Goal: Information Seeking & Learning: Learn about a topic

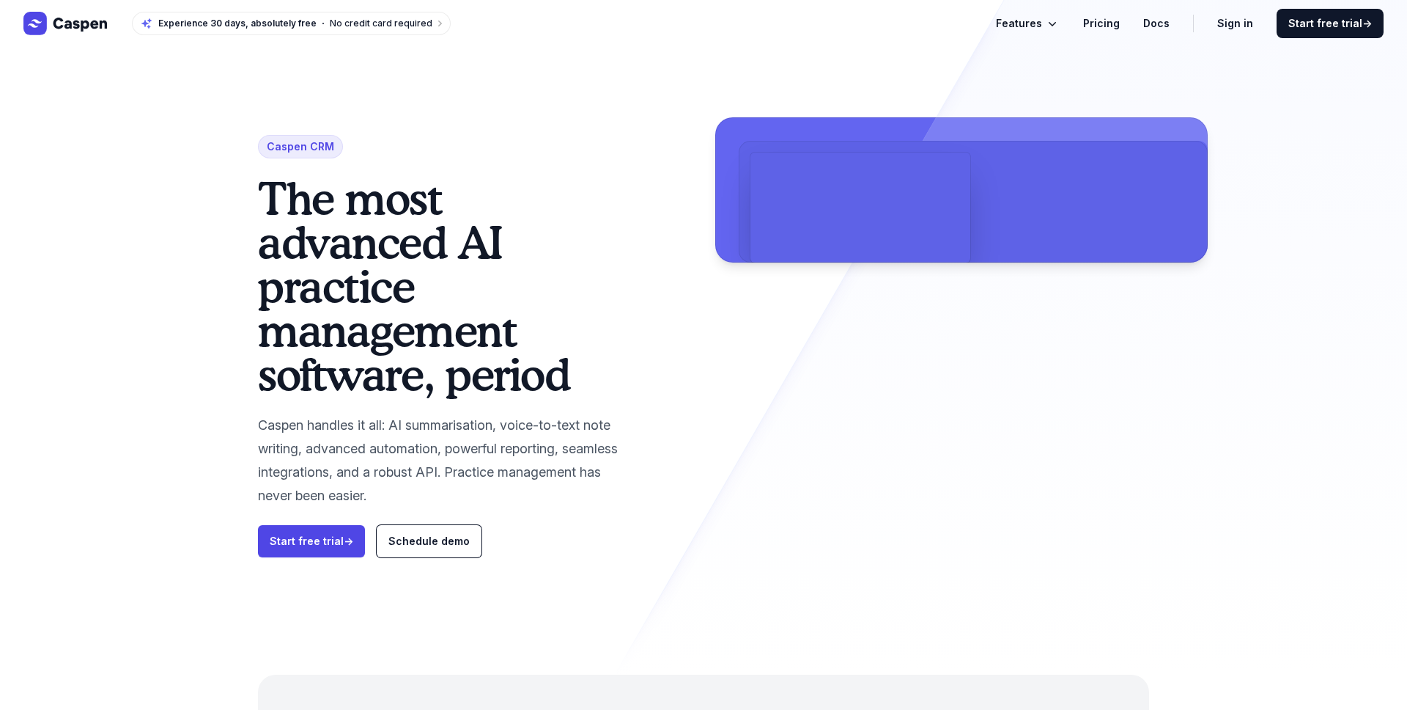
scroll to position [372, 0]
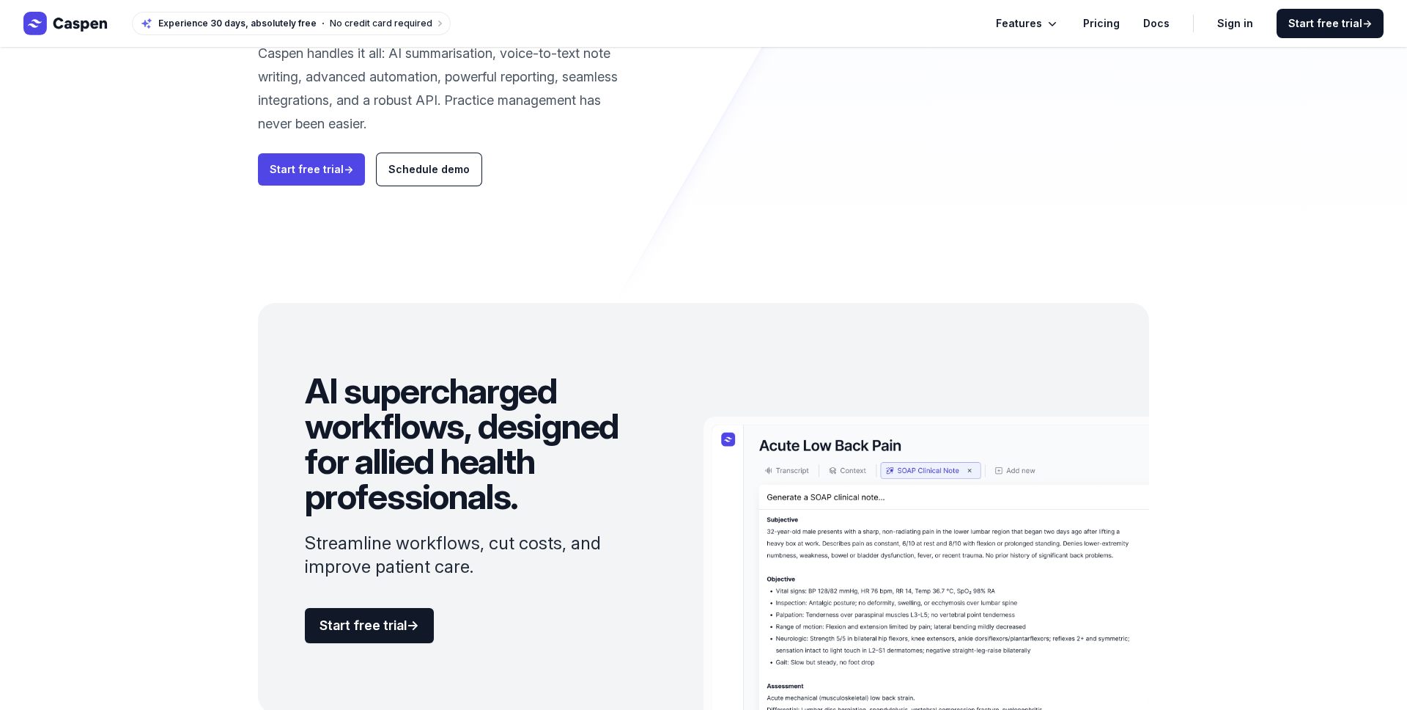
click at [1050, 32] on button "Features" at bounding box center [1028, 24] width 64 height 18
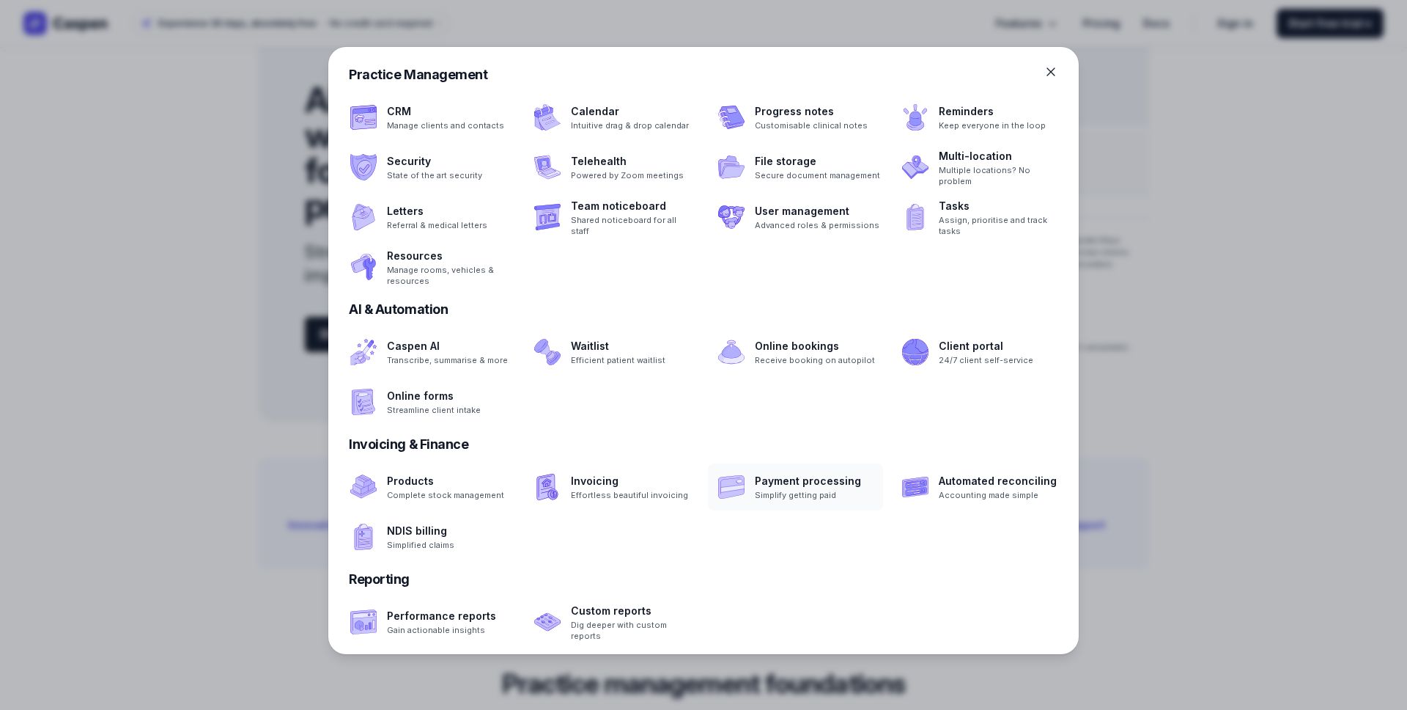
scroll to position [768, 0]
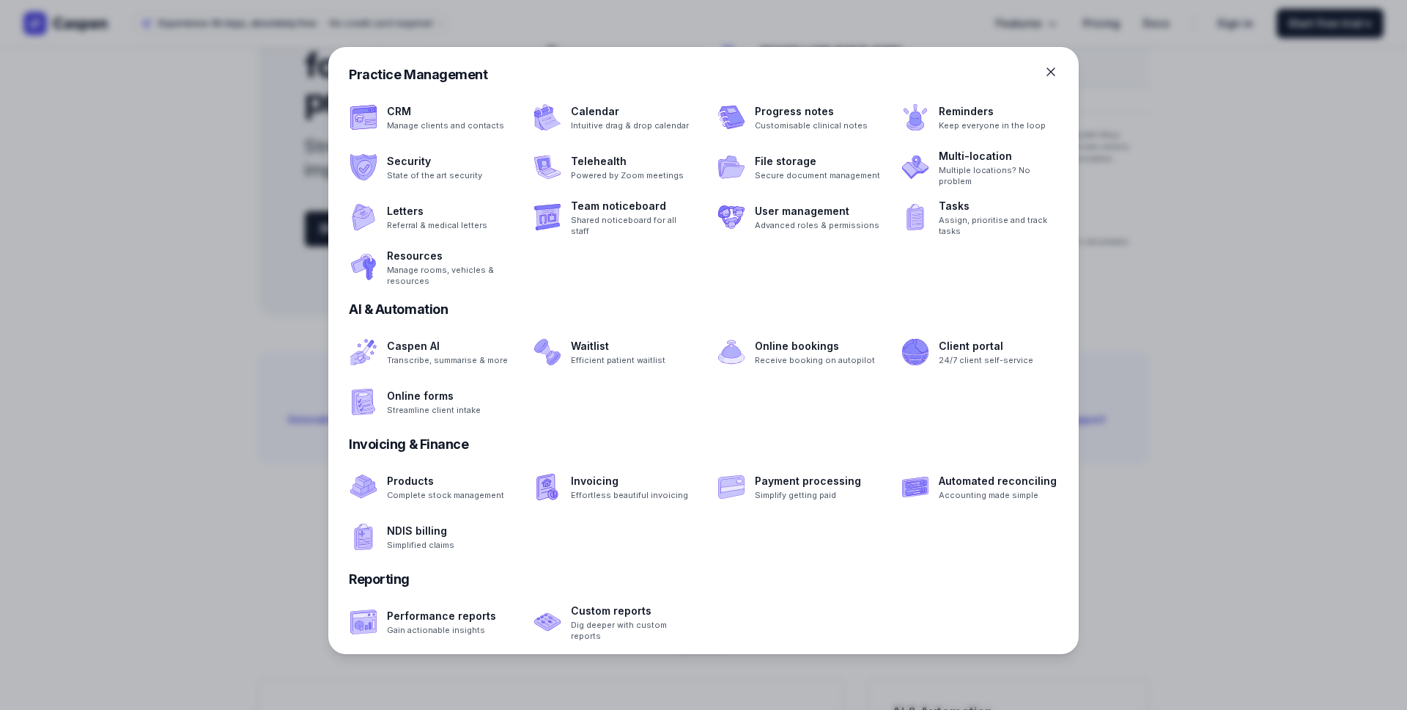
click at [1158, 423] on div at bounding box center [703, 355] width 1407 height 710
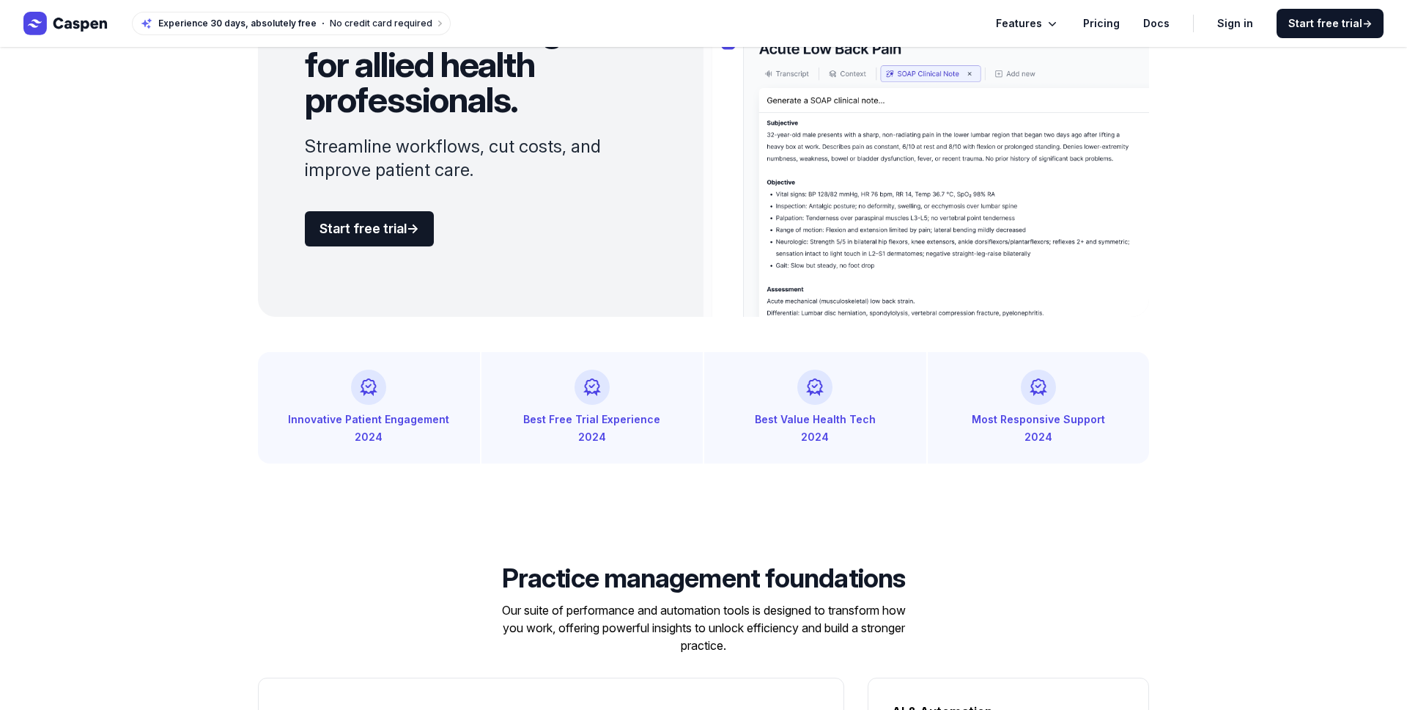
scroll to position [787, 0]
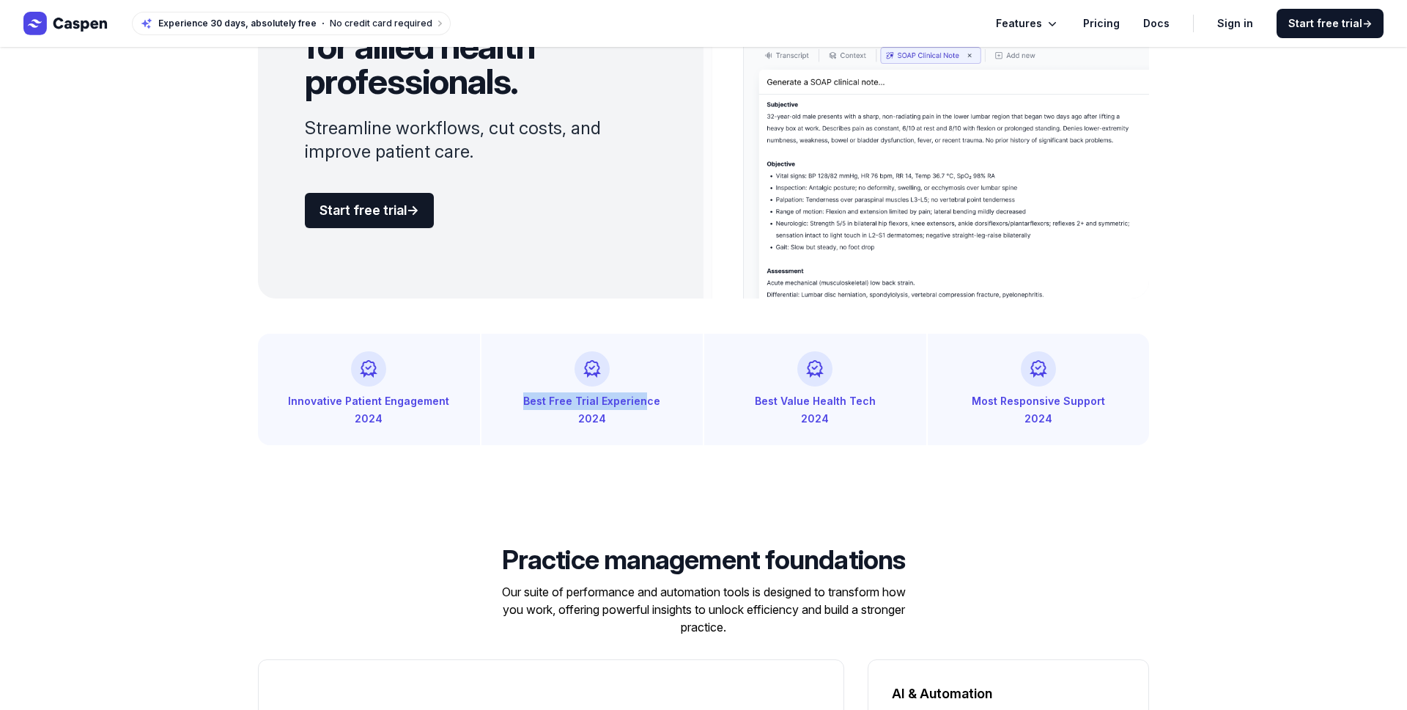
drag, startPoint x: 642, startPoint y: 404, endPoint x: 488, endPoint y: 399, distance: 154.0
click at [487, 399] on div "Best Free Trial Experience 2024" at bounding box center [593, 389] width 222 height 111
click at [521, 422] on div "2024" at bounding box center [592, 419] width 187 height 18
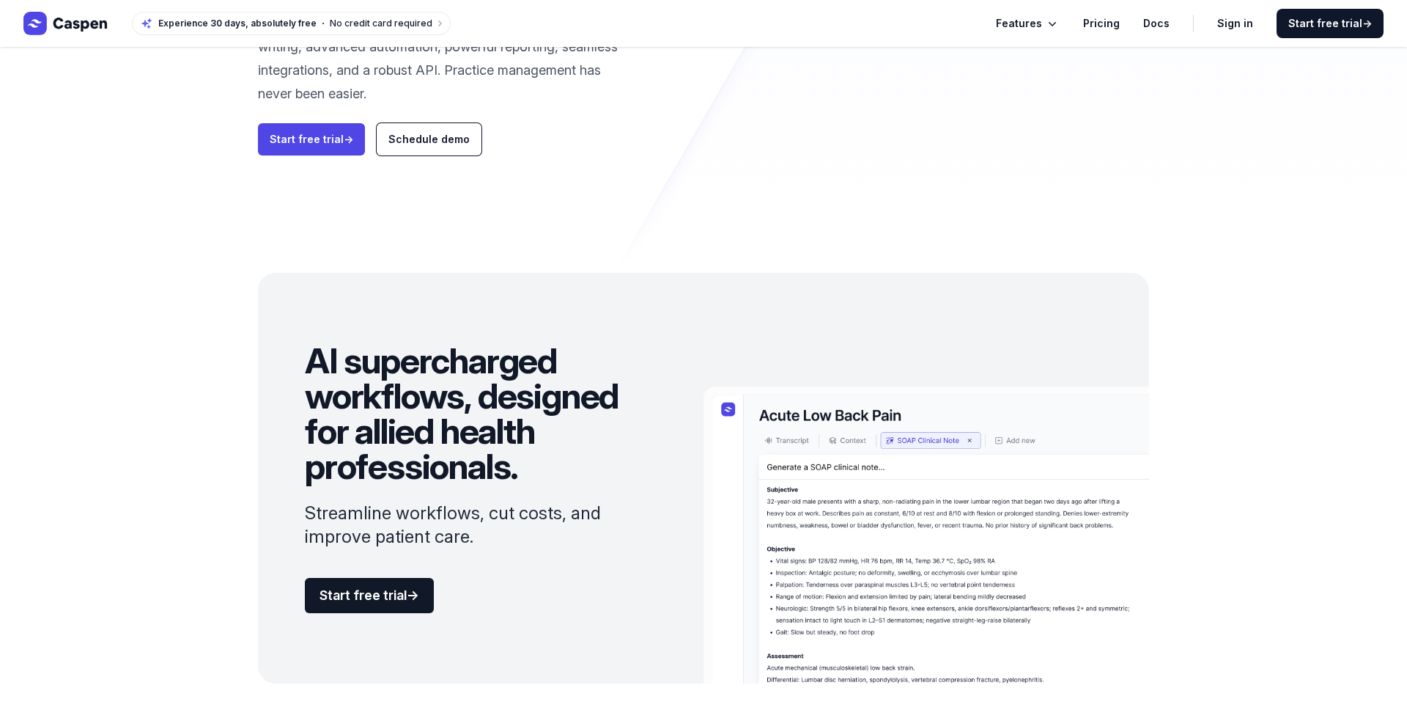
scroll to position [0, 0]
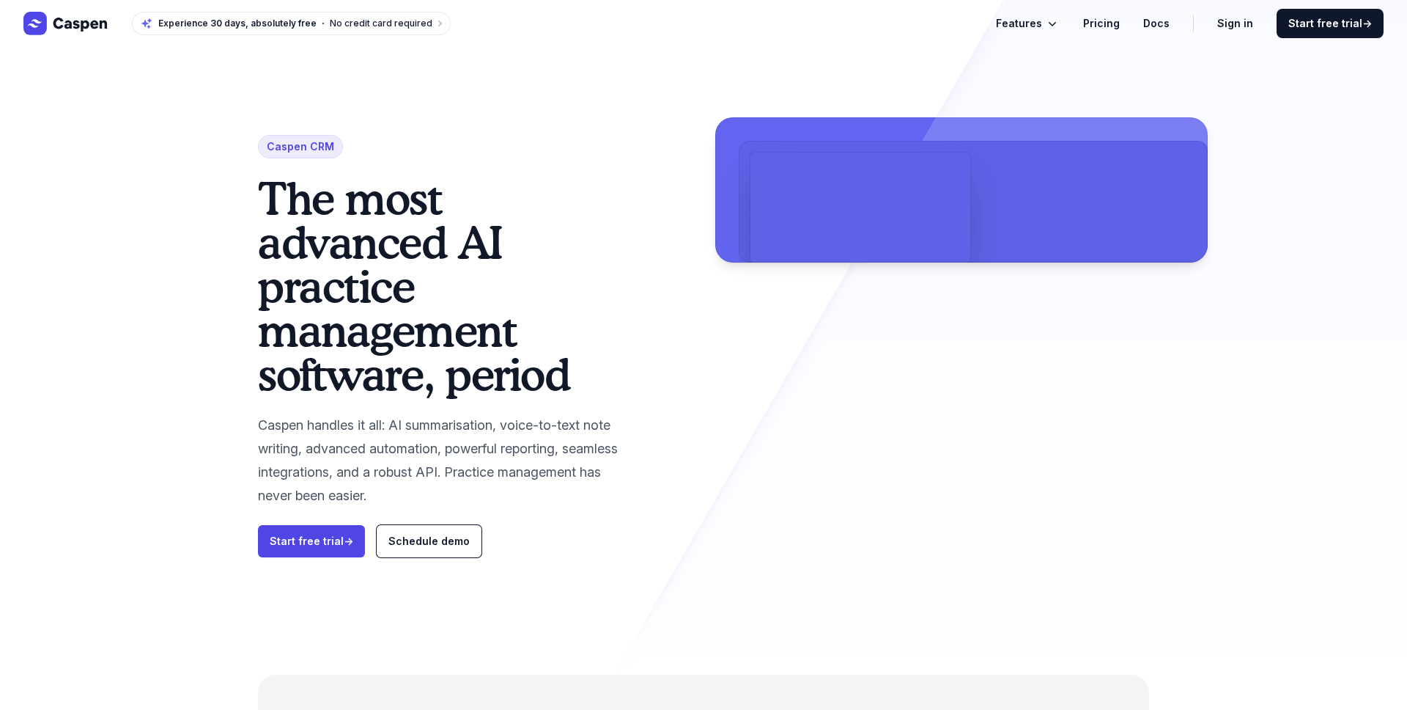
drag, startPoint x: 375, startPoint y: 507, endPoint x: 242, endPoint y: 413, distance: 162.1
click at [242, 413] on div "Caspen CRM The most advanced AI practice management software, period Caspen han…" at bounding box center [704, 337] width 938 height 674
click at [91, 25] on icon "Global" at bounding box center [81, 25] width 54 height 14
drag, startPoint x: 361, startPoint y: 426, endPoint x: 449, endPoint y: 496, distance: 111.6
click at [449, 496] on p "Caspen handles it all: AI summarisation, voice-to-text note writing, advanced a…" at bounding box center [445, 460] width 375 height 94
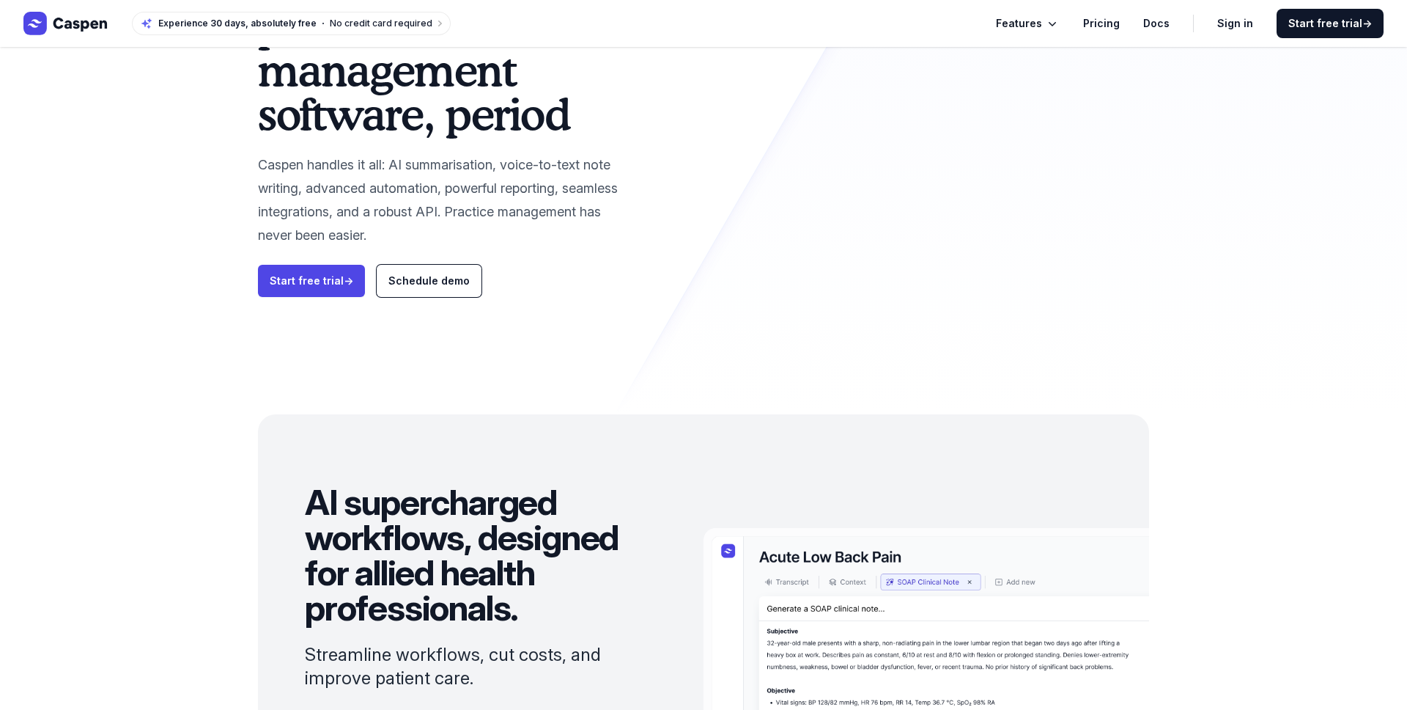
scroll to position [279, 0]
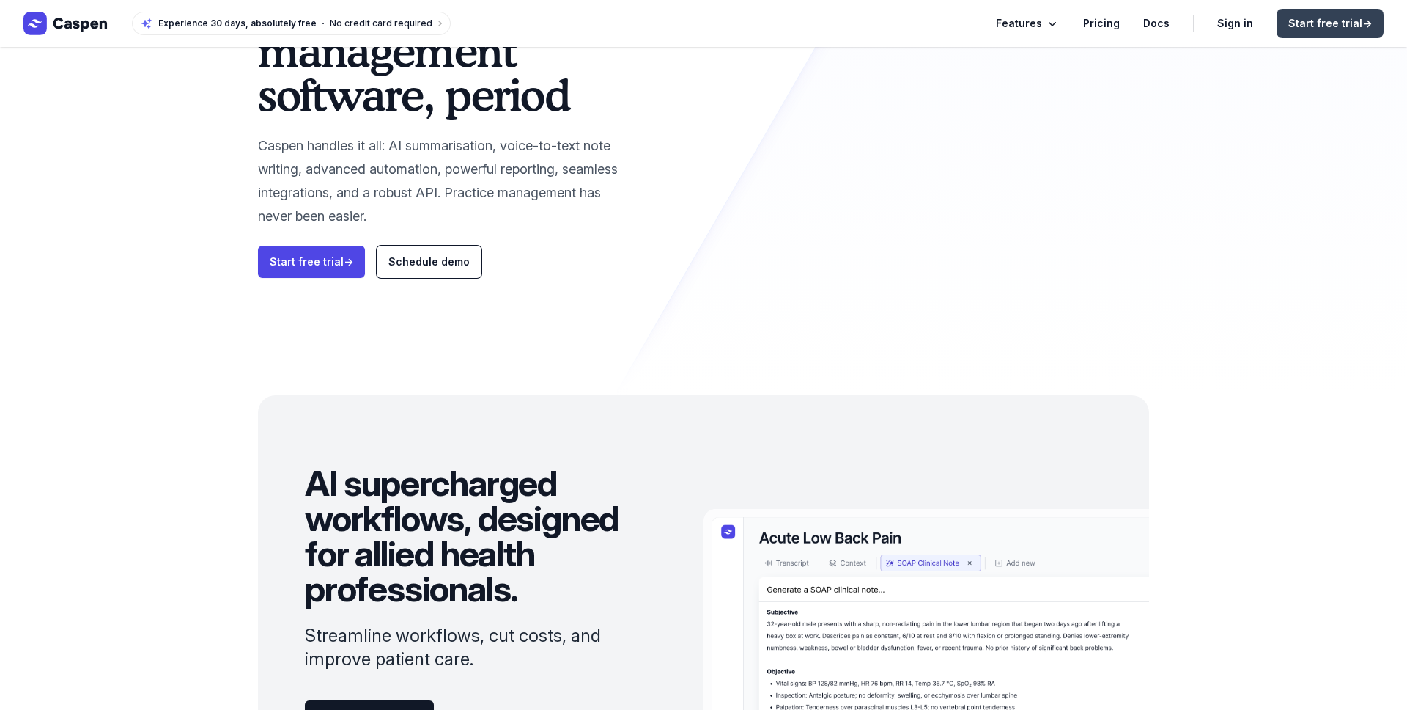
click at [1294, 20] on span "Start free trial →" at bounding box center [1331, 23] width 84 height 15
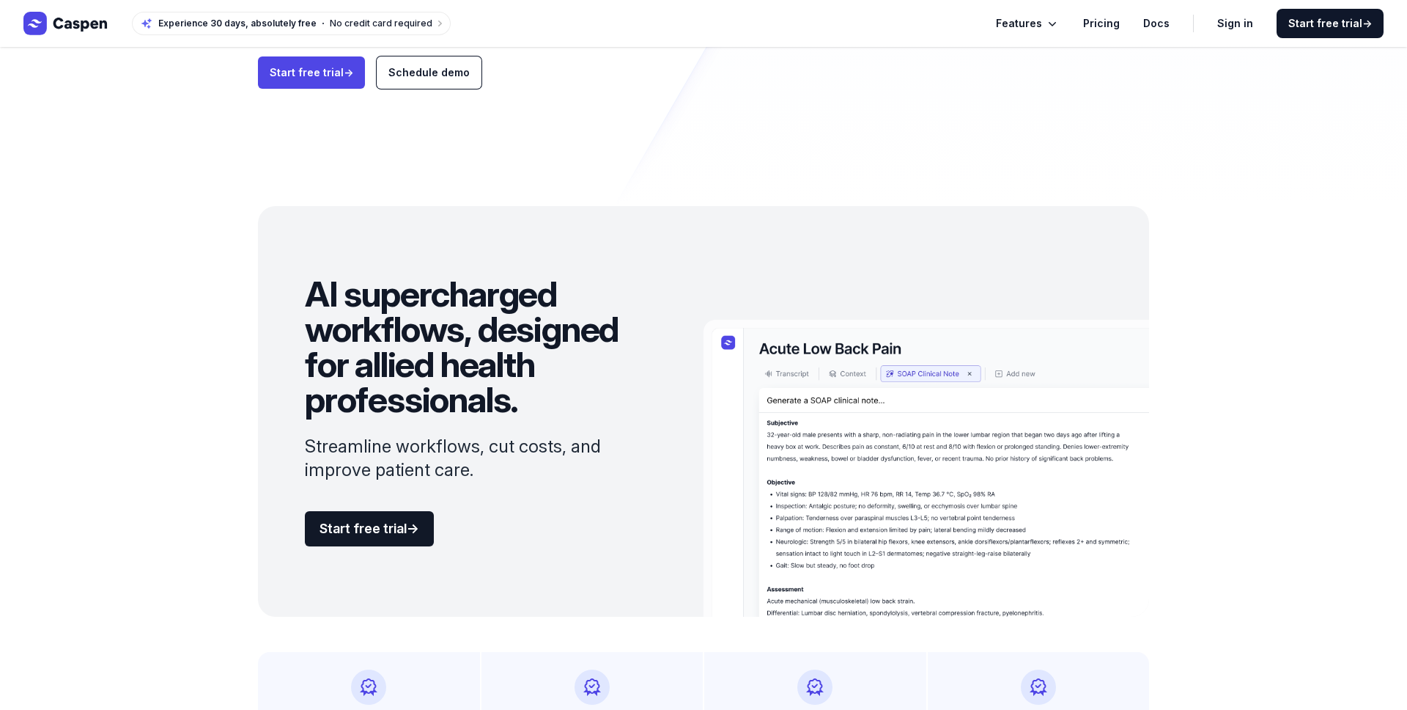
drag, startPoint x: 308, startPoint y: 446, endPoint x: 486, endPoint y: 479, distance: 181.3
click at [481, 473] on div "AI supercharged workflows, designed for allied health professionals. Streamline…" at bounding box center [481, 411] width 446 height 410
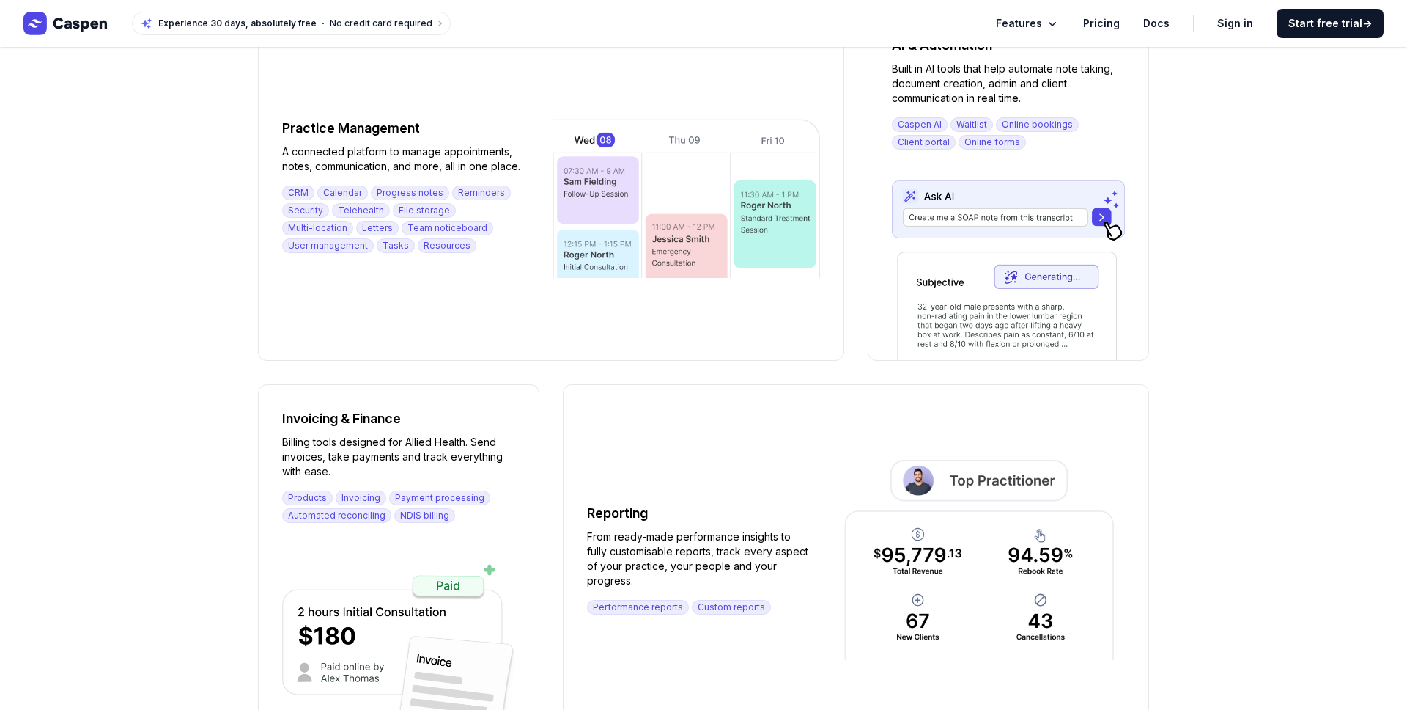
scroll to position [1552, 0]
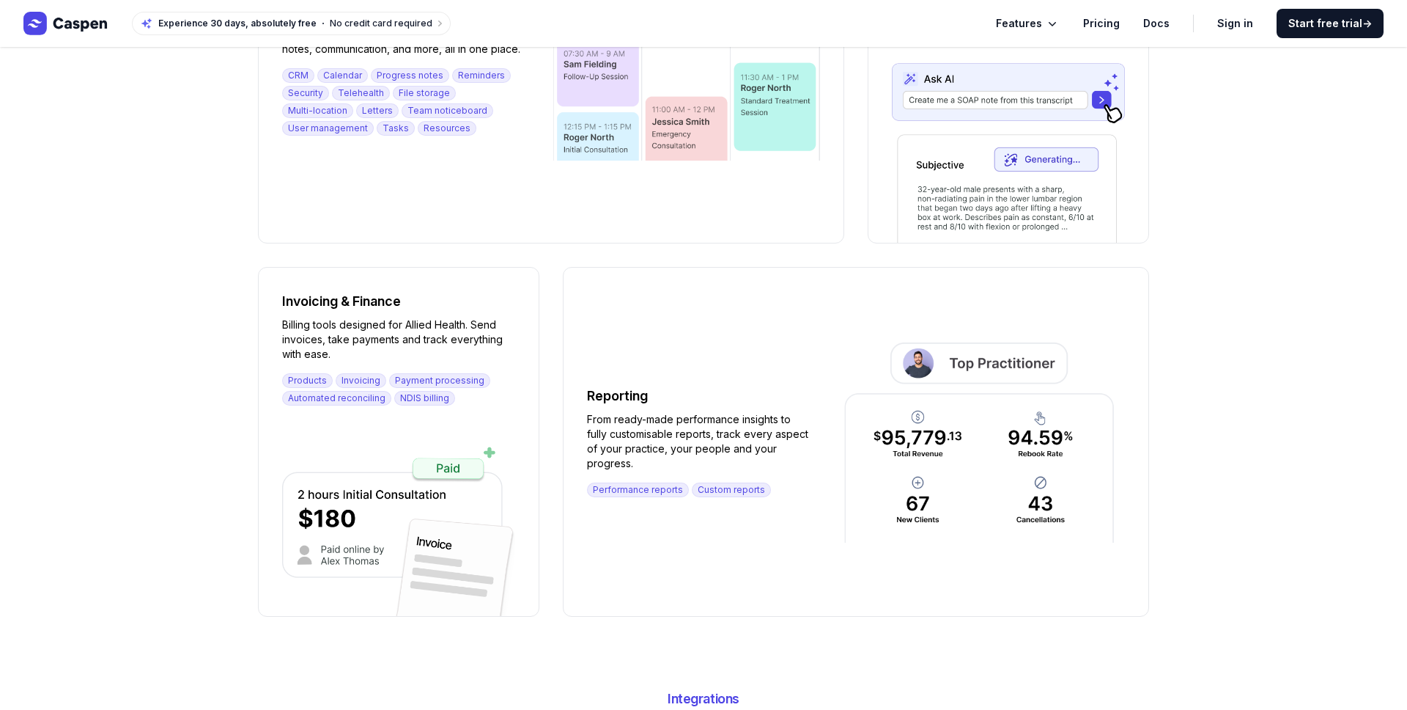
drag, startPoint x: 263, startPoint y: 478, endPoint x: 372, endPoint y: 592, distance: 157.6
click at [372, 592] on div "Invoicing & Finance Billing tools designed for Allied Health. Send invoices, ta…" at bounding box center [399, 442] width 280 height 348
drag, startPoint x: 264, startPoint y: 323, endPoint x: 331, endPoint y: 362, distance: 78.2
click at [331, 362] on div "Invoicing & Finance Billing tools designed for Allied Health. Send invoices, ta…" at bounding box center [399, 442] width 280 height 348
click at [331, 362] on div "Invoicing & Finance Billing tools designed for Allied Health. Send invoices, ta…" at bounding box center [398, 348] width 233 height 114
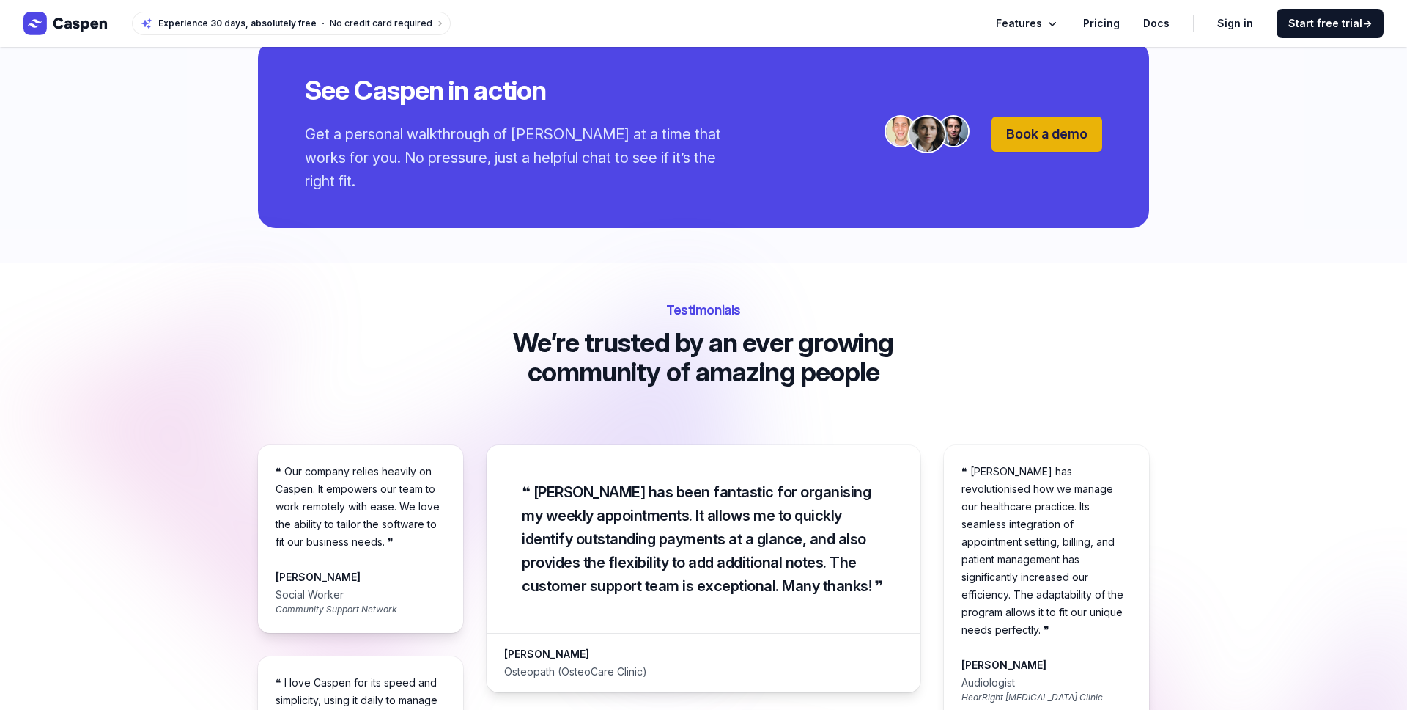
scroll to position [2518, 0]
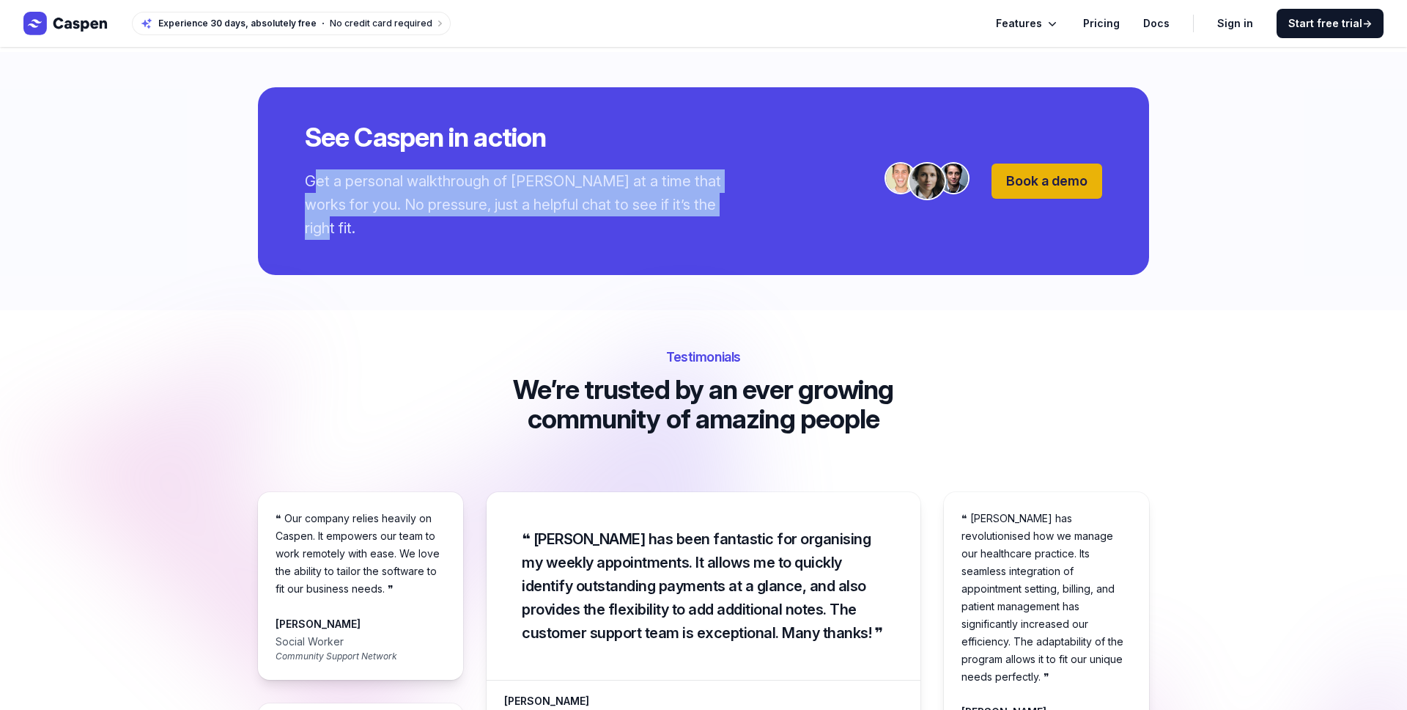
drag, startPoint x: 285, startPoint y: 172, endPoint x: 723, endPoint y: 199, distance: 438.5
click at [723, 199] on div "See Caspen in action Get a personal walkthrough of Caspen at a time that works …" at bounding box center [703, 181] width 891 height 188
click at [723, 199] on p "Get a personal walkthrough of Caspen at a time that works for you. No pressure,…" at bounding box center [516, 204] width 422 height 70
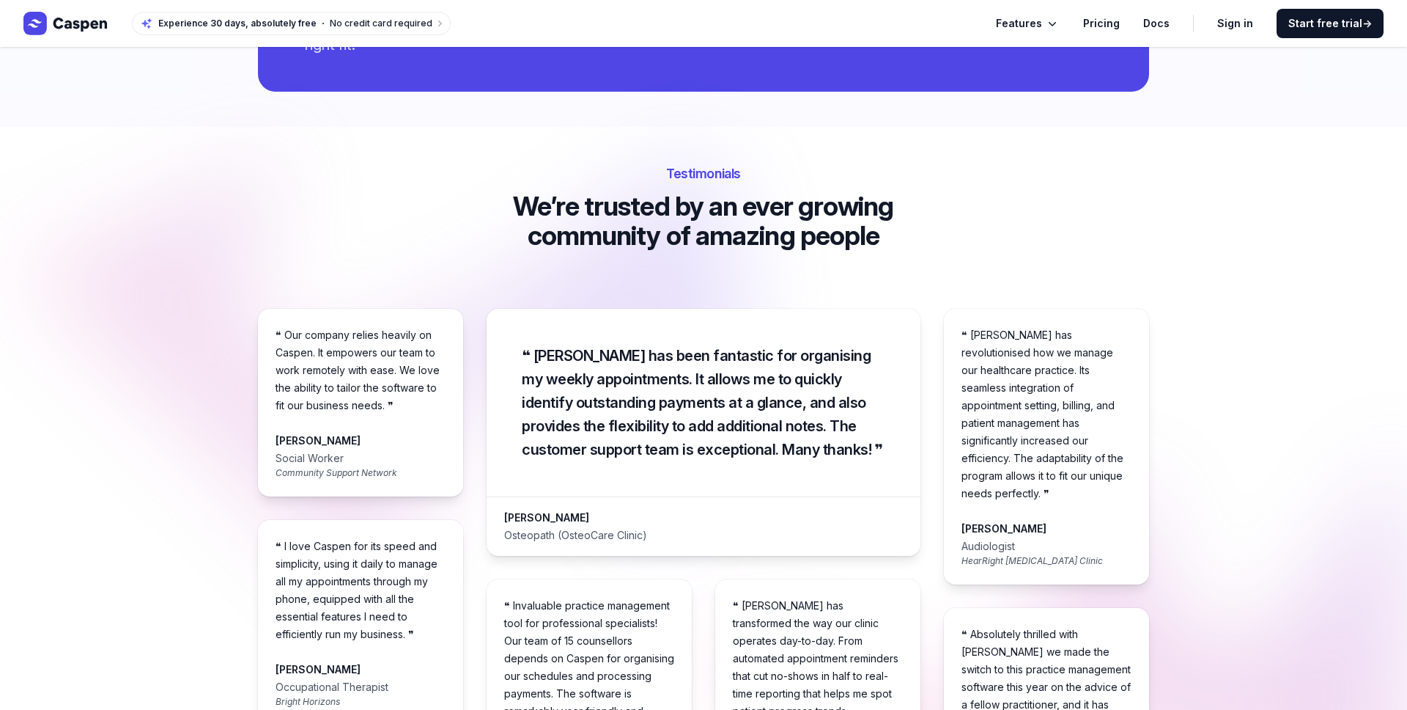
scroll to position [2272, 0]
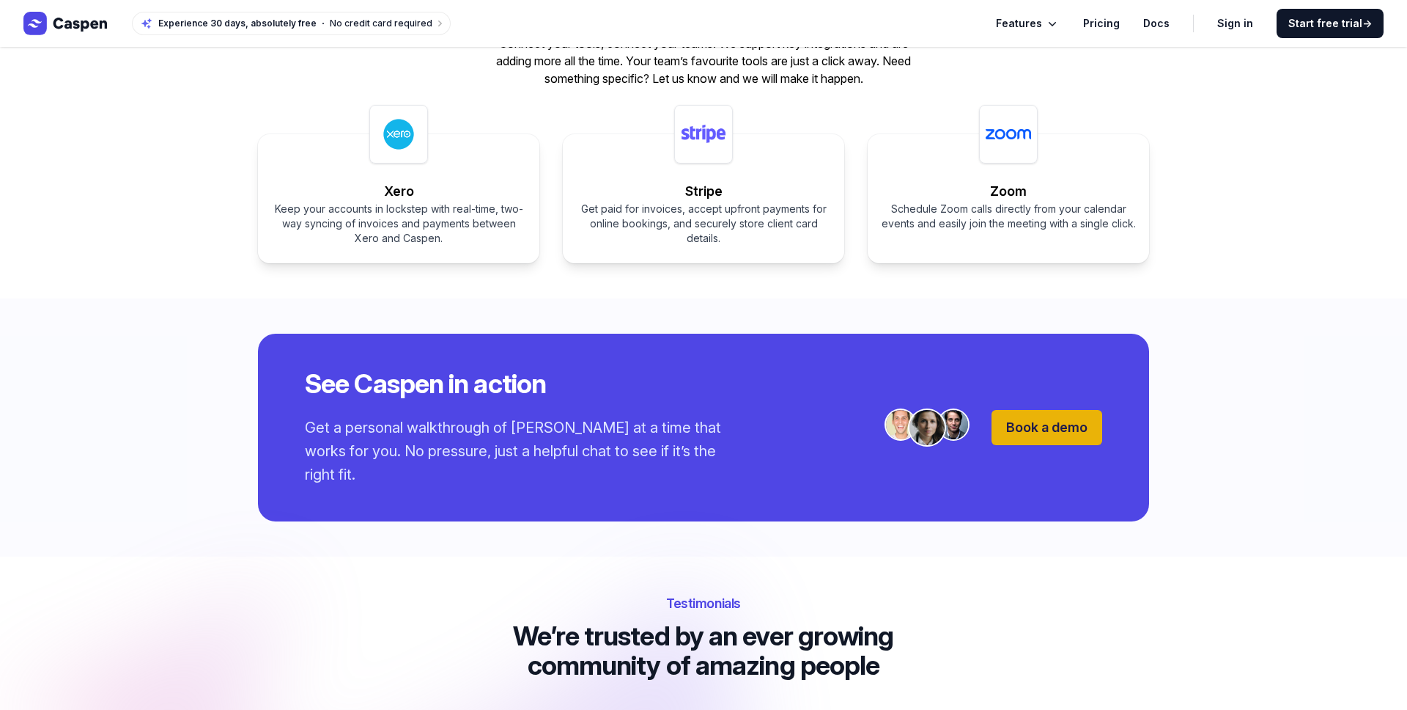
click at [1046, 410] on link "Book a demo" at bounding box center [1047, 427] width 111 height 35
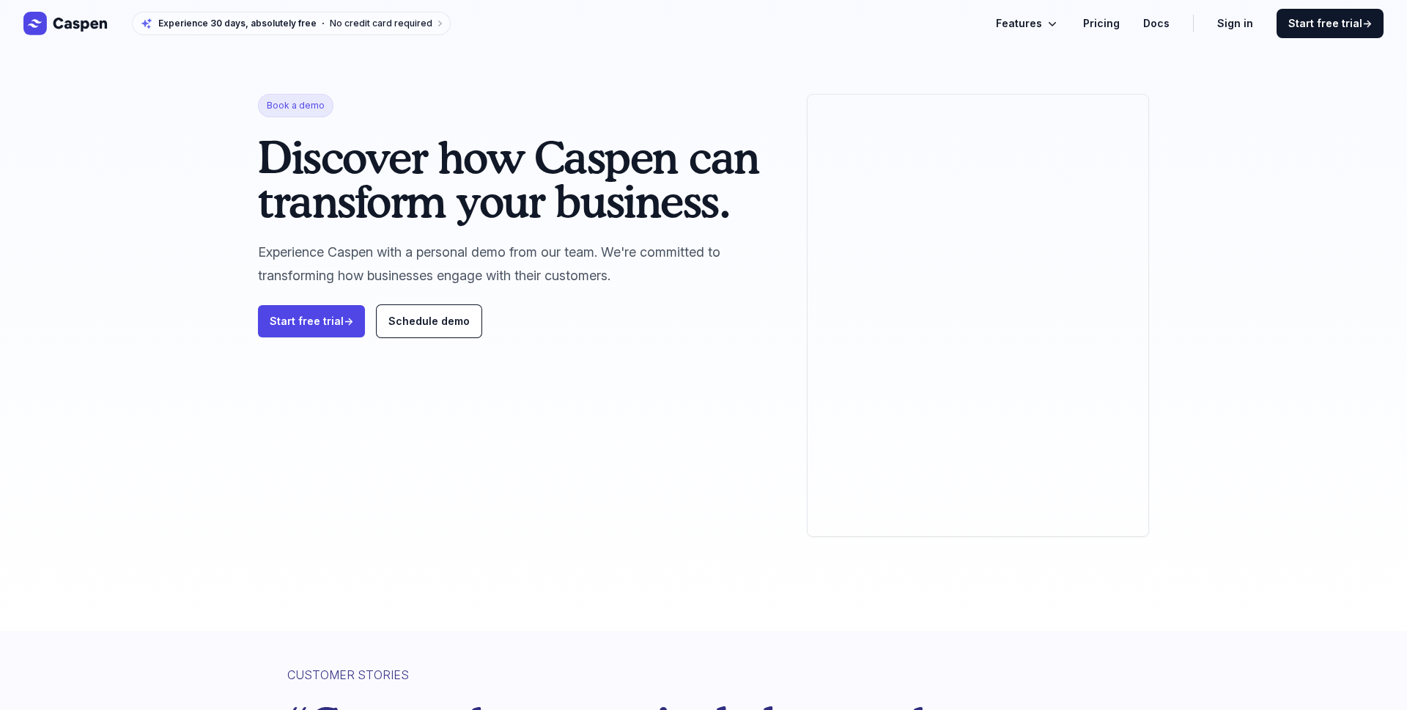
drag, startPoint x: 696, startPoint y: 287, endPoint x: 158, endPoint y: 248, distance: 540.1
click at [158, 248] on div "Book a demo Discover how Caspen can transform your business. Experience Caspen …" at bounding box center [703, 315] width 1407 height 630
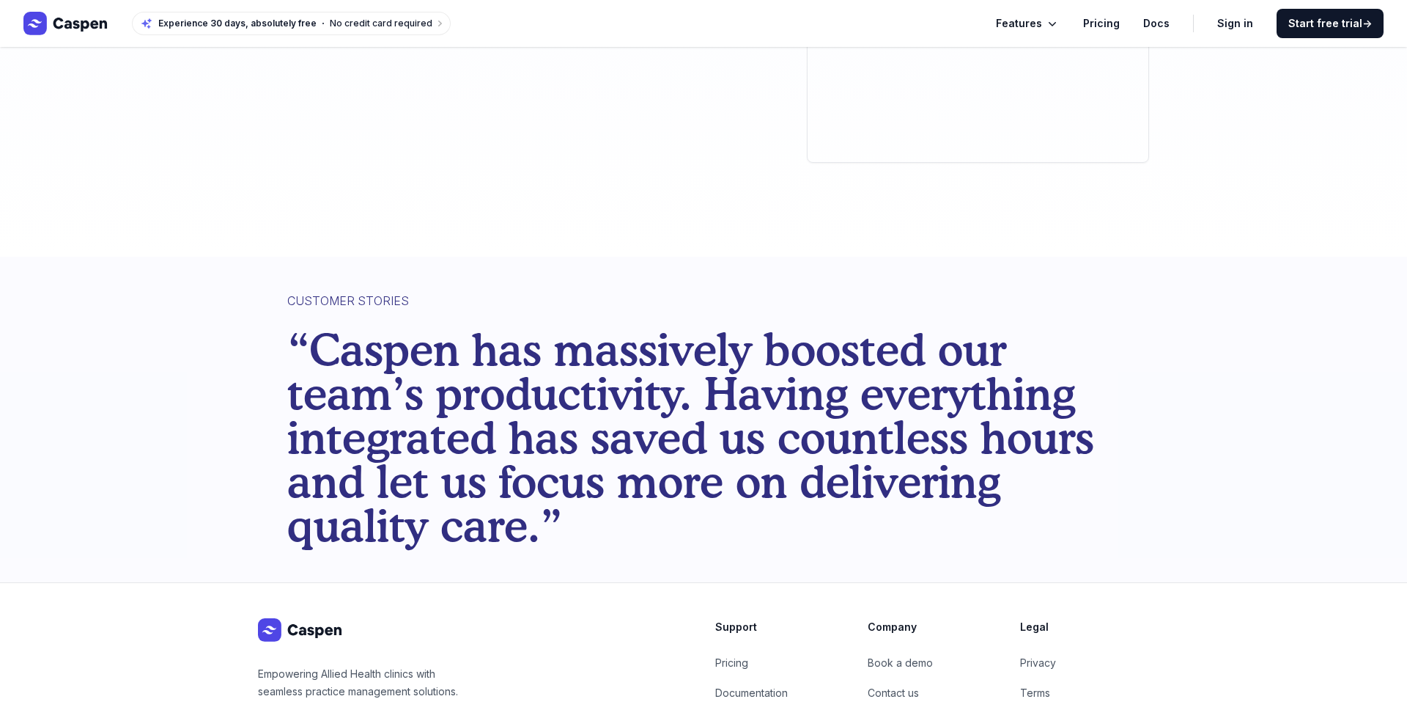
scroll to position [493, 0]
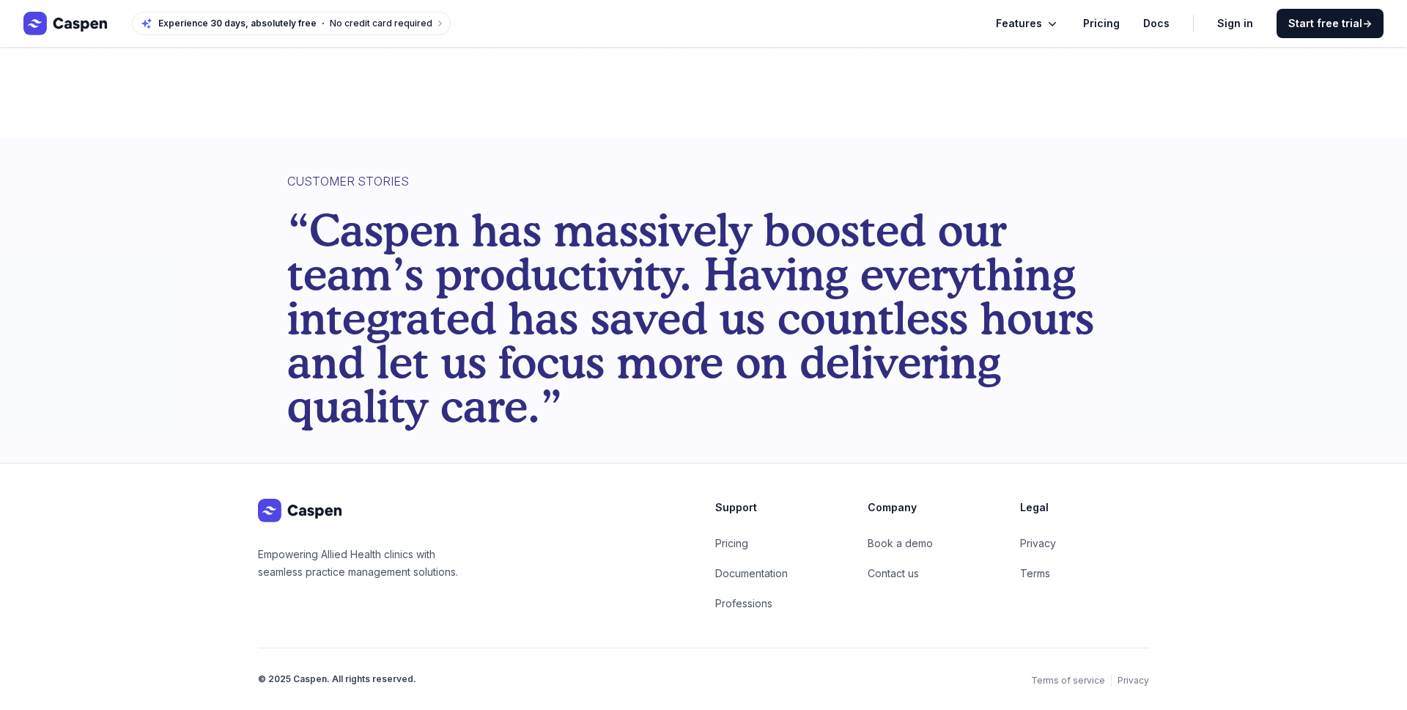
click at [1042, 24] on span "Features" at bounding box center [1019, 24] width 46 height 18
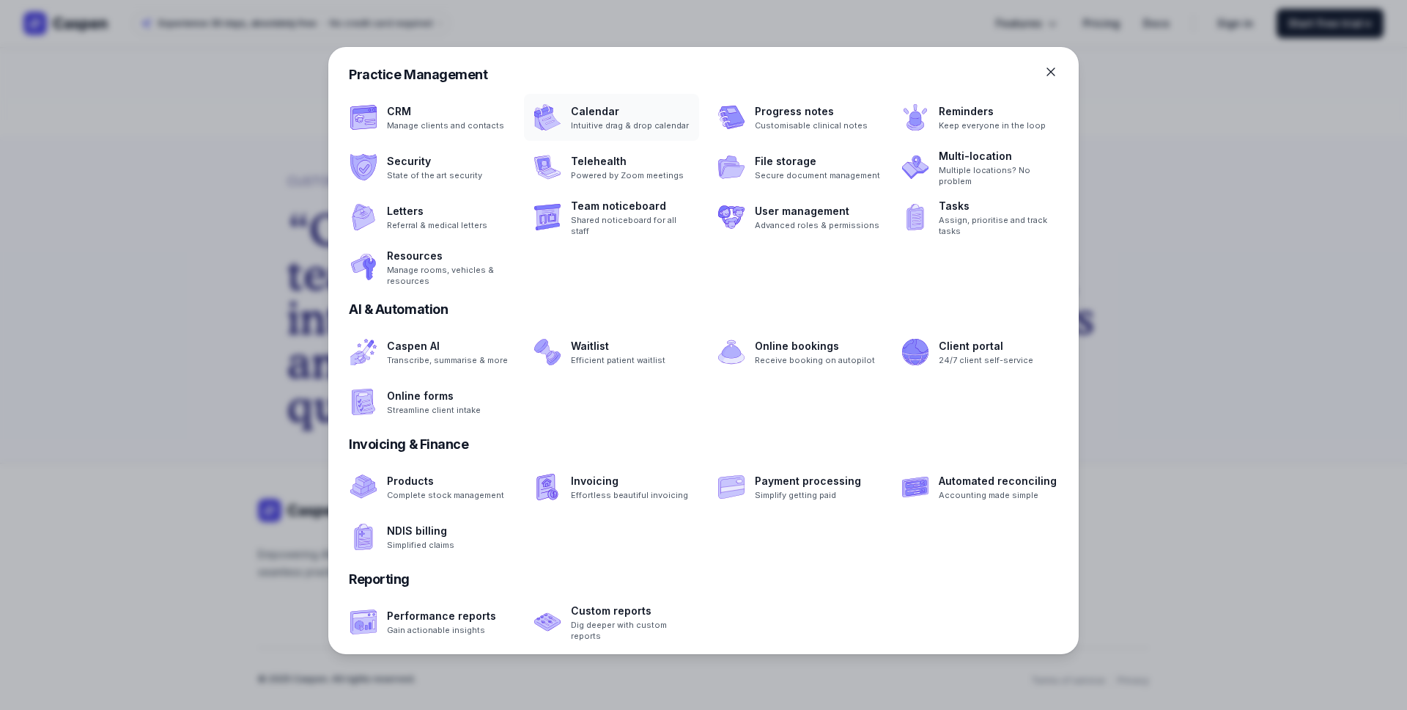
click at [559, 104] on span at bounding box center [611, 117] width 175 height 47
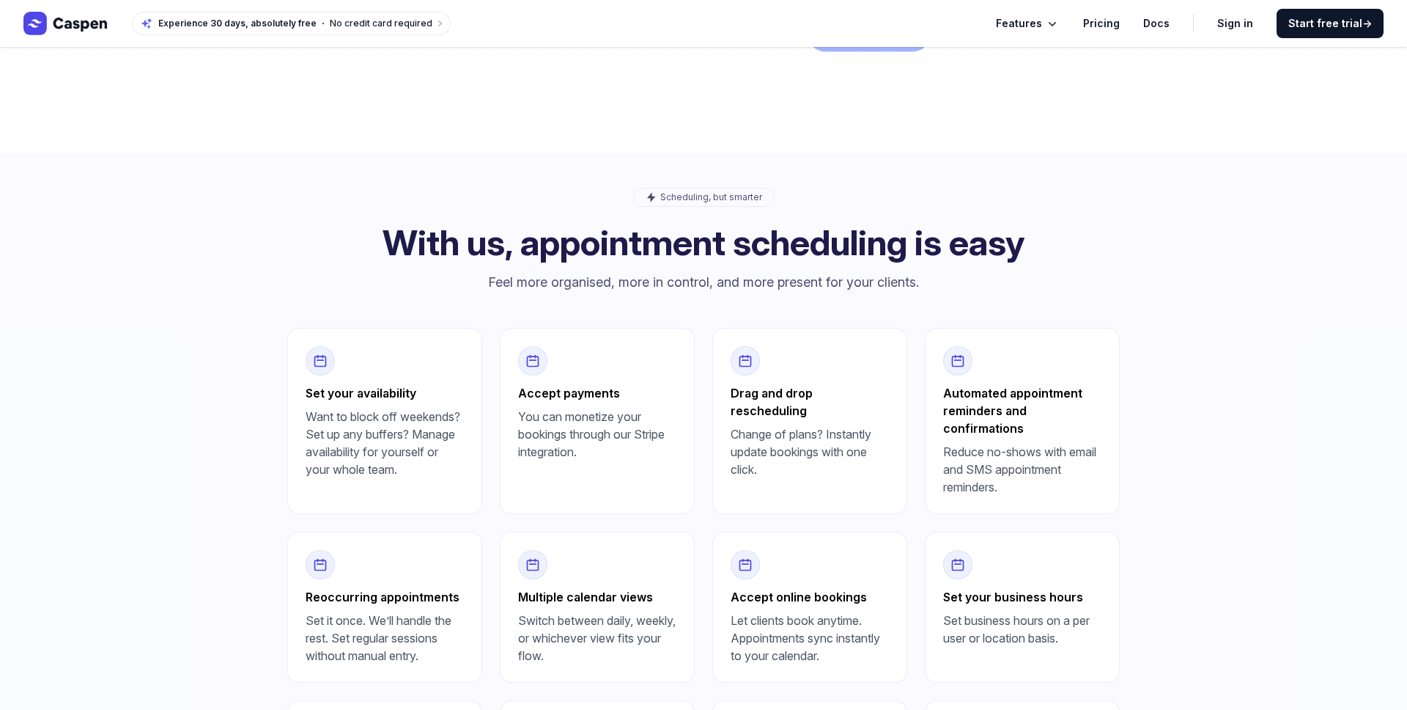
scroll to position [576, 0]
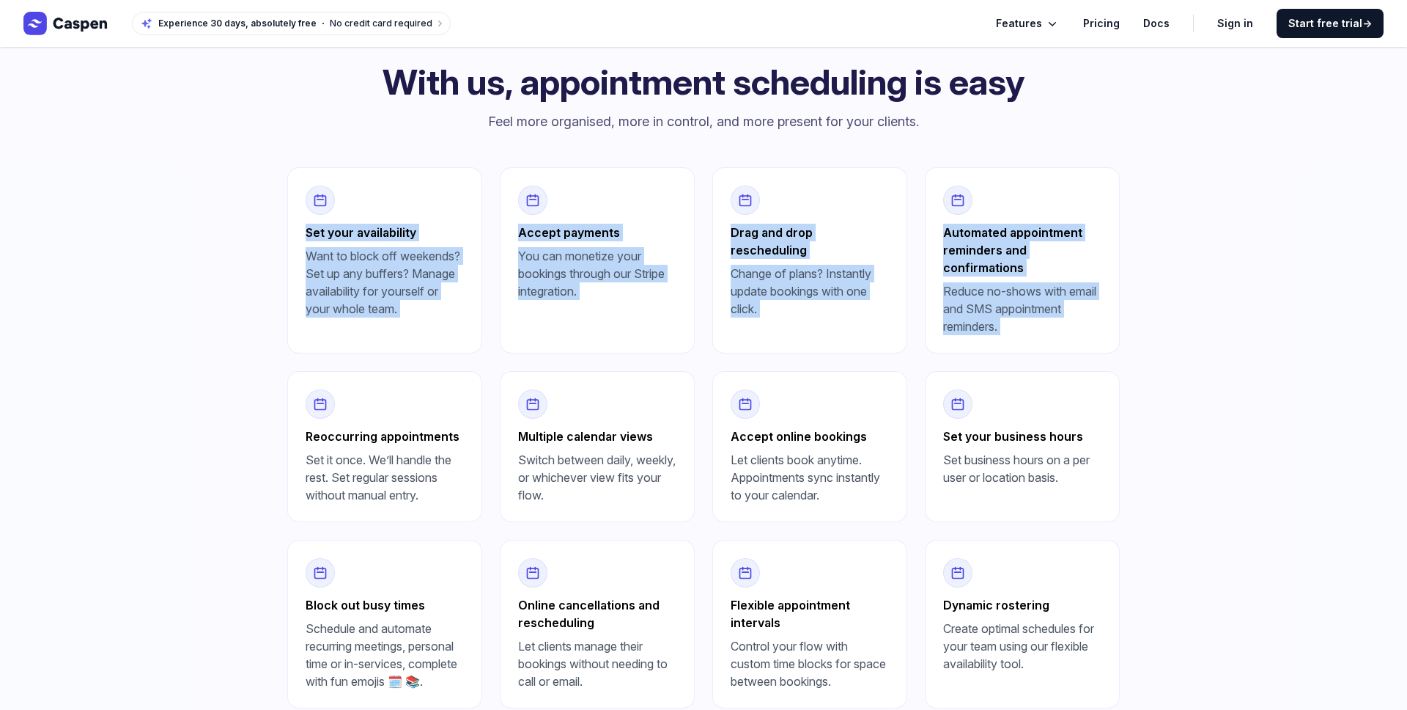
drag, startPoint x: 300, startPoint y: 236, endPoint x: 693, endPoint y: 303, distance: 398.6
click at [489, 362] on div "Set your availability Want to block off weekends? Set up any buffers? Manage av…" at bounding box center [703, 437] width 833 height 541
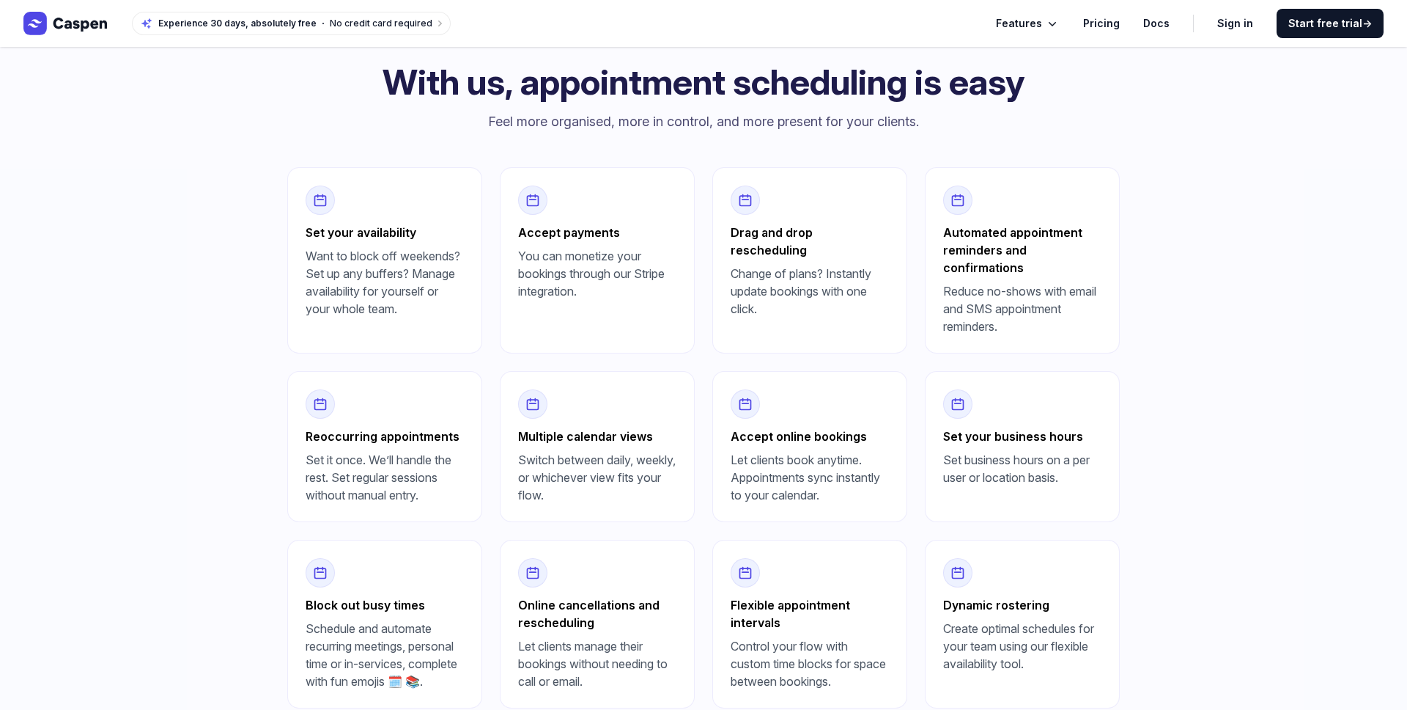
click at [750, 265] on p "Change of plans? Instantly update bookings with one click." at bounding box center [810, 291] width 158 height 53
drag, startPoint x: 770, startPoint y: 251, endPoint x: 1017, endPoint y: 345, distance: 263.8
click at [1017, 345] on div "Set your availability Want to block off weekends? Set up any buffers? Manage av…" at bounding box center [703, 437] width 833 height 541
click at [1017, 347] on div "Automated appointment reminders and confirmations Reduce no-shows with email an…" at bounding box center [1022, 260] width 195 height 186
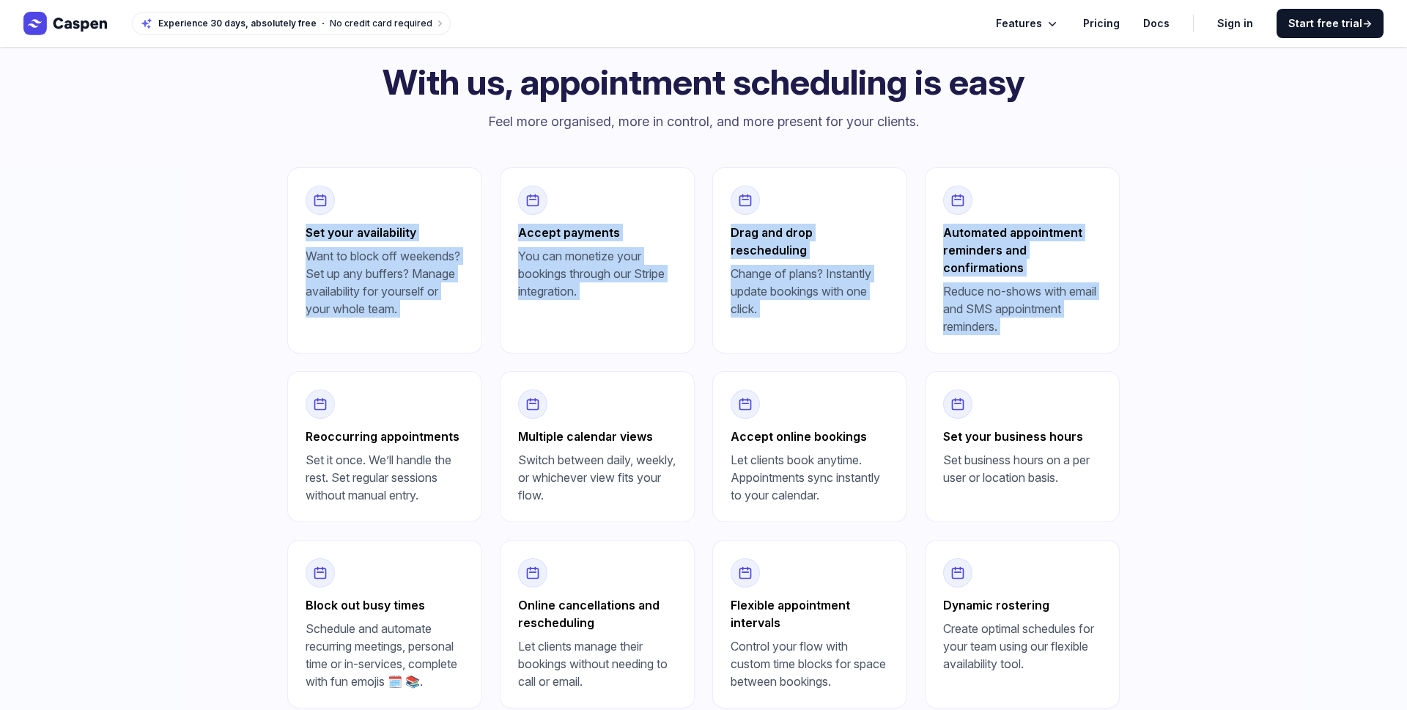
drag, startPoint x: 1017, startPoint y: 347, endPoint x: 262, endPoint y: 261, distance: 759.8
click at [231, 232] on div "Scheduling, but smarter With us, appointment scheduling is easy Feel more organ…" at bounding box center [703, 367] width 1407 height 751
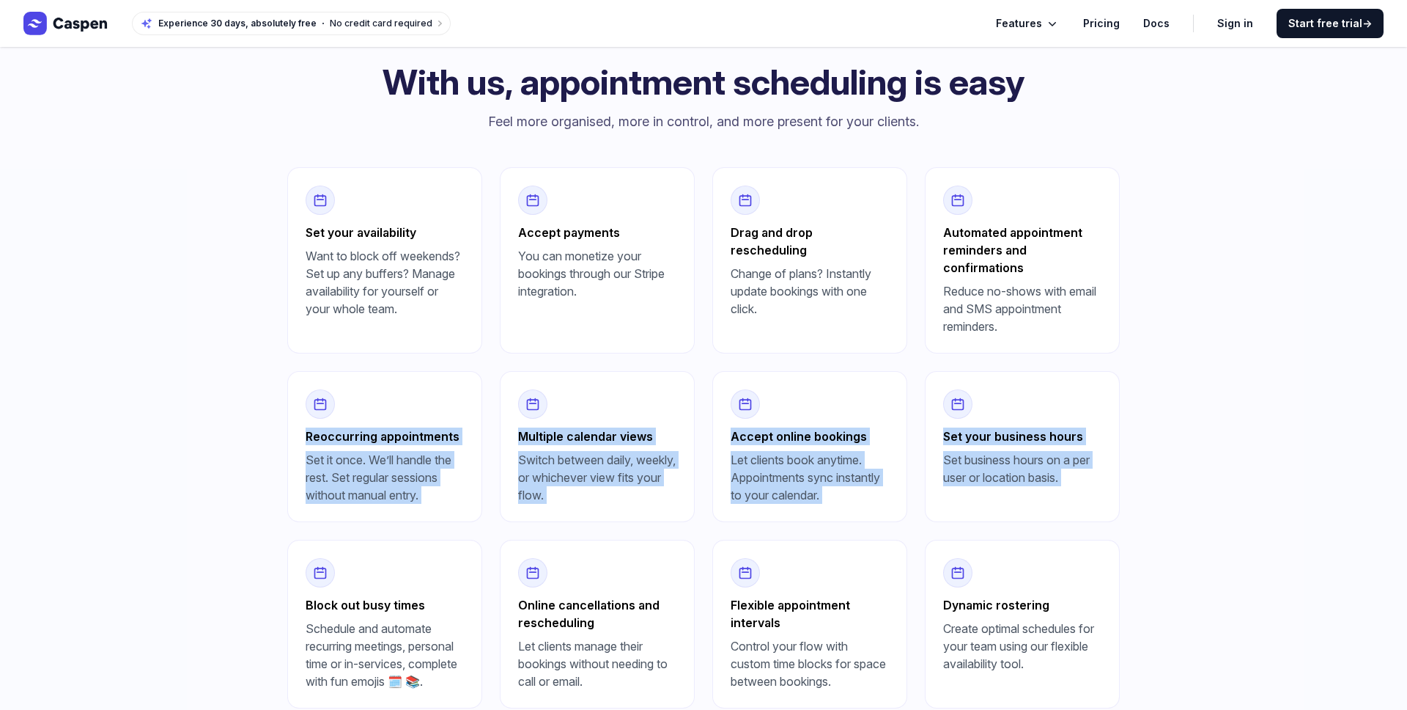
drag, startPoint x: 509, startPoint y: 464, endPoint x: 1072, endPoint y: 504, distance: 564.4
click at [1072, 504] on div "Scheduling, but smarter With us, appointment scheduling is easy Feel more organ…" at bounding box center [703, 367] width 1407 height 751
drag, startPoint x: 507, startPoint y: 603, endPoint x: 630, endPoint y: 677, distance: 142.7
click at [630, 677] on div "Online cancellations and rescheduling Let clients manage their bookings without…" at bounding box center [597, 623] width 195 height 169
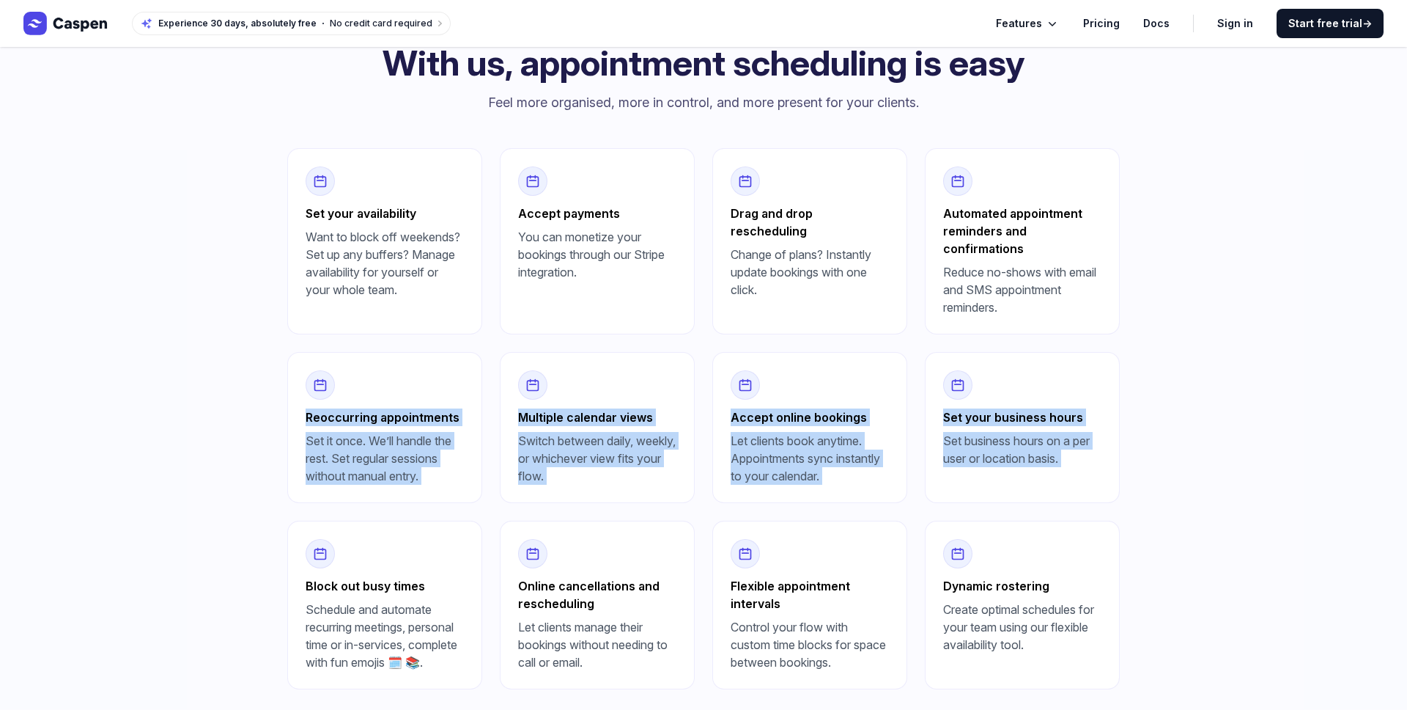
drag, startPoint x: 1034, startPoint y: 655, endPoint x: 858, endPoint y: 561, distance: 199.1
click at [863, 564] on div "Set your availability Want to block off weekends? Set up any buffers? Manage av…" at bounding box center [703, 418] width 833 height 541
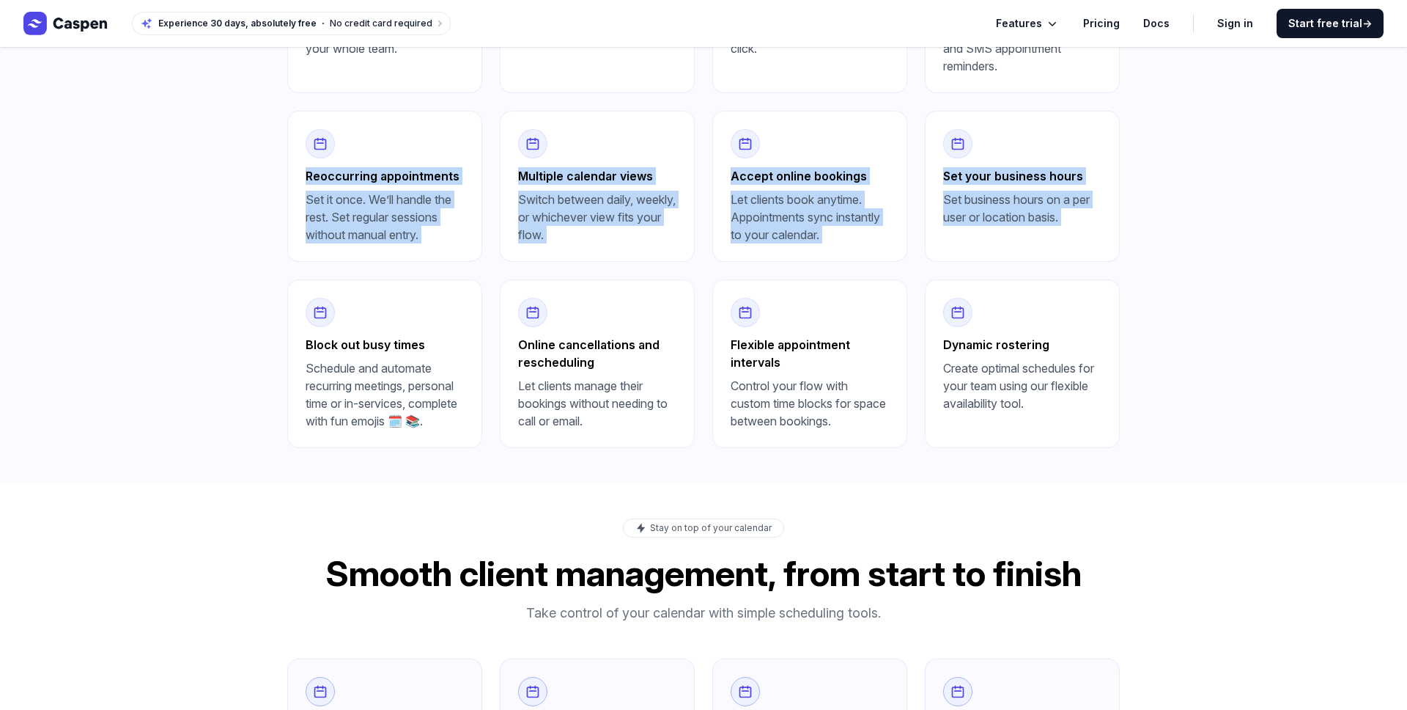
scroll to position [1161, 0]
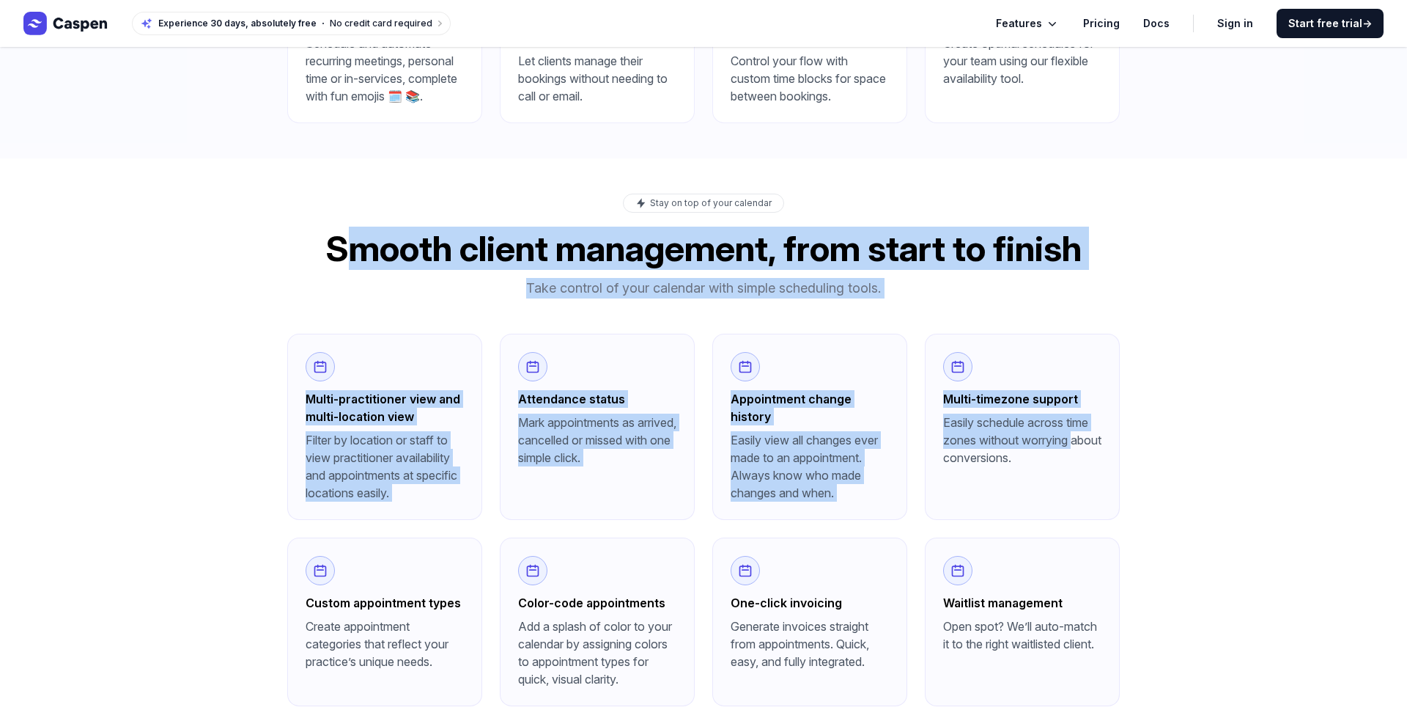
drag, startPoint x: 315, startPoint y: 251, endPoint x: 1200, endPoint y: 458, distance: 908.6
click at [1200, 458] on div "Stay on top of your calendar Smooth client management, from start to finish Tak…" at bounding box center [703, 560] width 1407 height 804
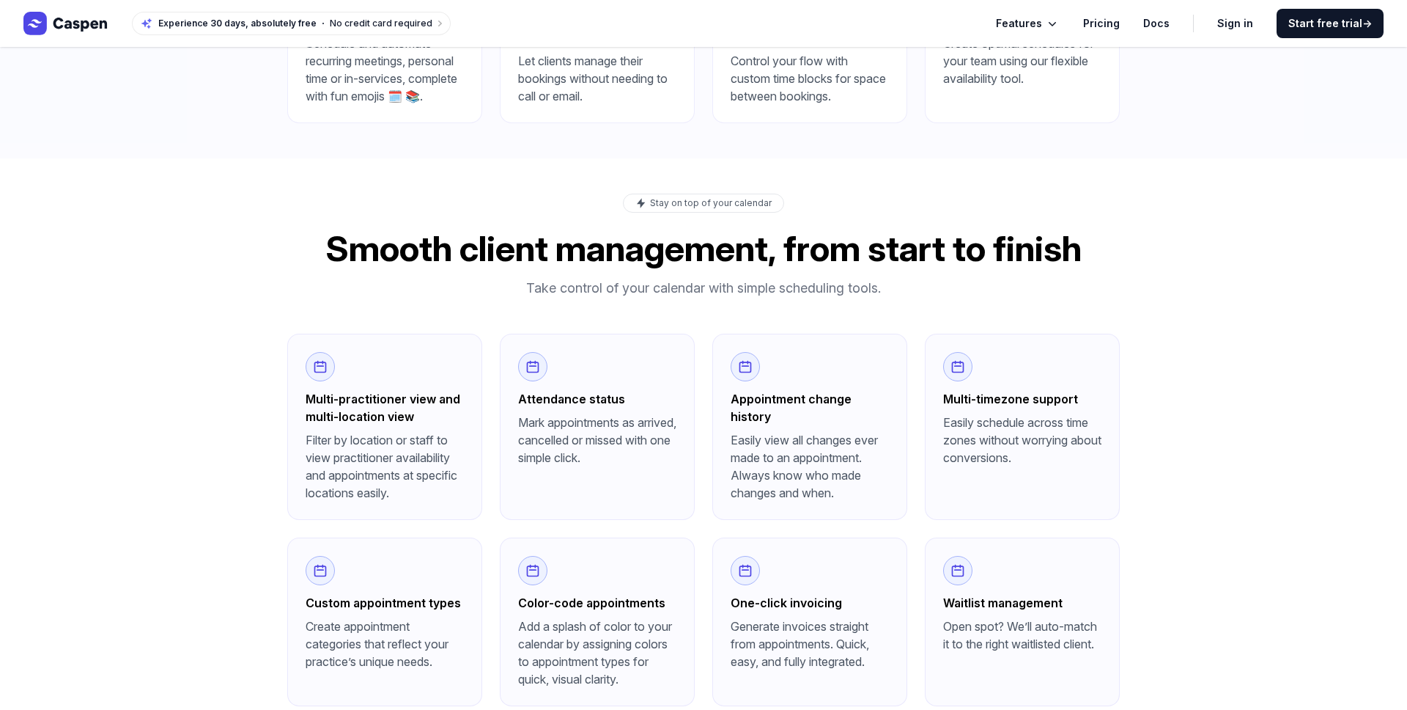
drag, startPoint x: 513, startPoint y: 408, endPoint x: 886, endPoint y: 523, distance: 390.2
click at [886, 523] on div "Multi-practitioner view and multi-location view Filter by location or staff to …" at bounding box center [703, 631] width 833 height 594
drag, startPoint x: 1002, startPoint y: 497, endPoint x: 502, endPoint y: 449, distance: 502.2
click at [874, 426] on div "Multi-practitioner view and multi-location view Filter by location or staff to …" at bounding box center [703, 631] width 833 height 594
drag, startPoint x: 386, startPoint y: 465, endPoint x: 454, endPoint y: 513, distance: 84.2
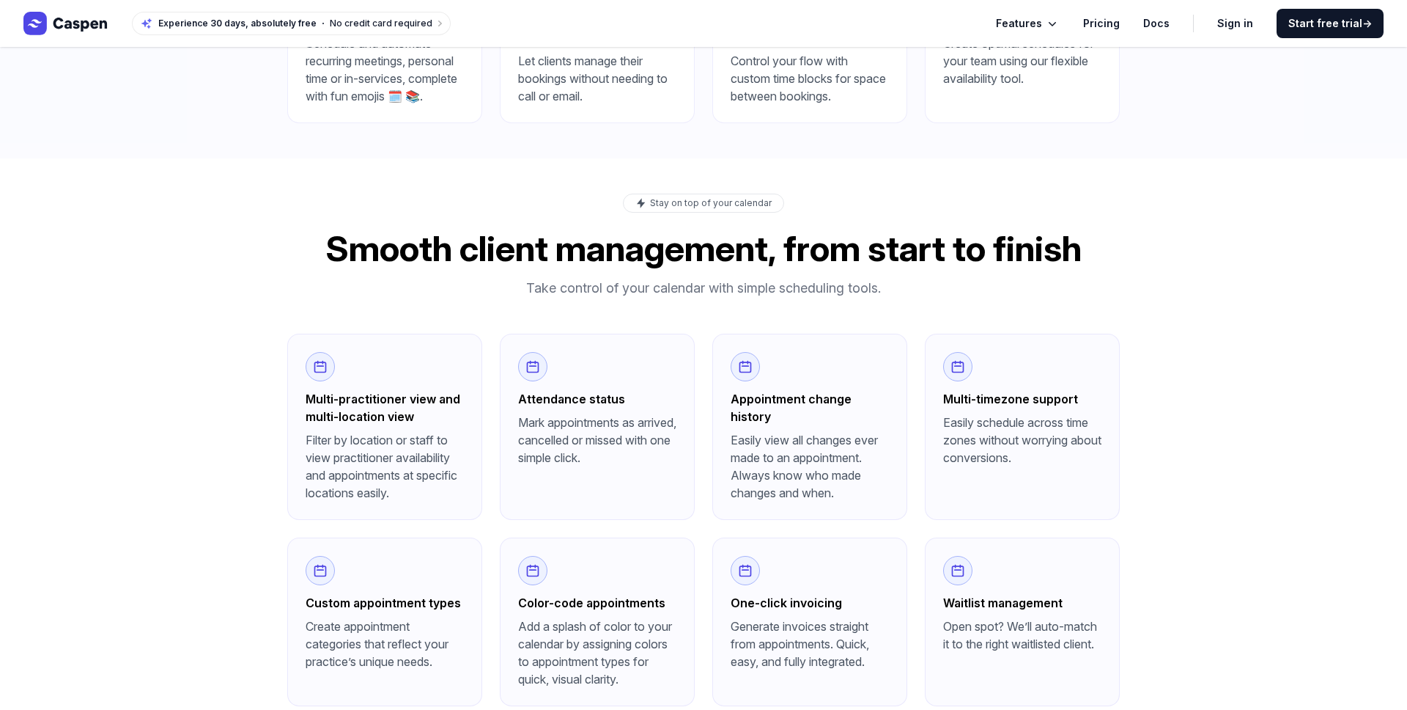
click at [454, 513] on div "Multi-practitioner view and multi-location view Filter by location or staff to …" at bounding box center [384, 427] width 195 height 186
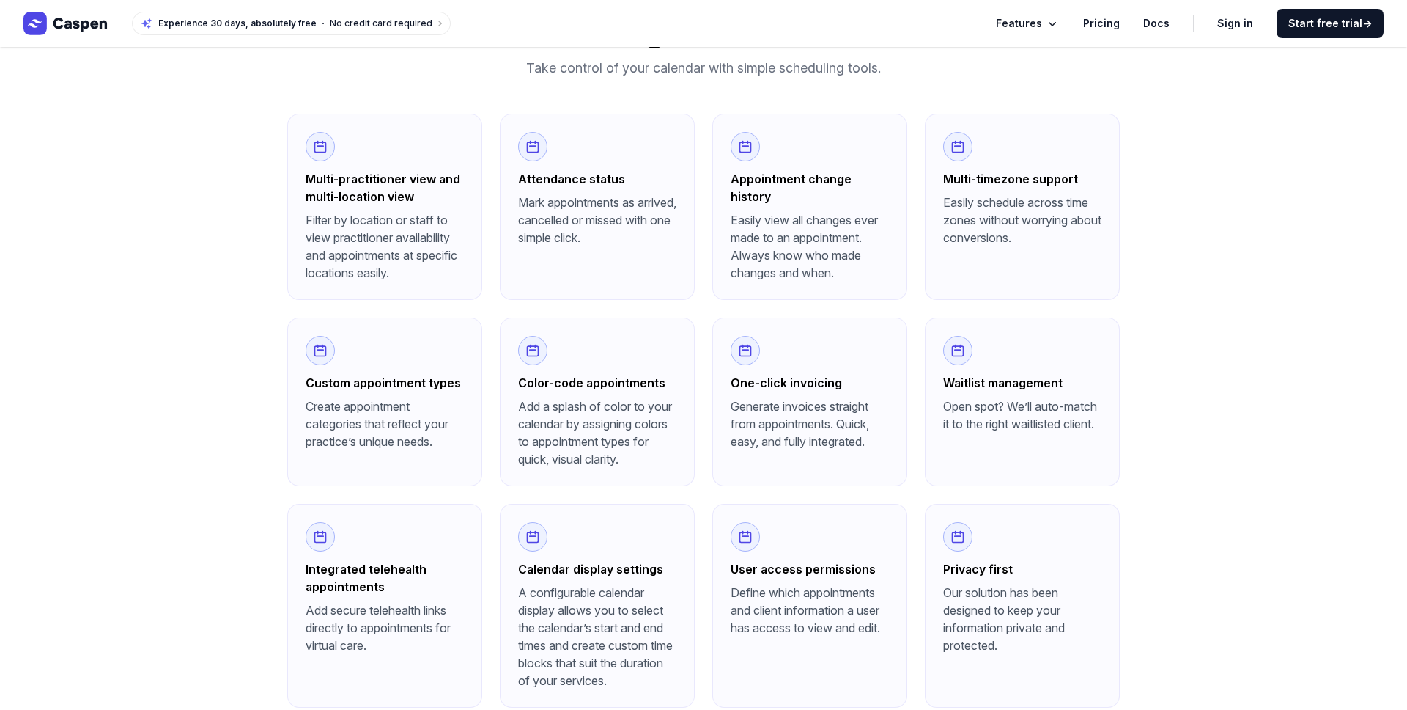
drag, startPoint x: 390, startPoint y: 455, endPoint x: 482, endPoint y: 450, distance: 91.8
click at [468, 486] on div "Custom appointment types Create appointment categories that reflect your practi…" at bounding box center [384, 401] width 195 height 169
click at [336, 271] on p "Filter by location or staff to view practitioner availability and appointments …" at bounding box center [385, 246] width 158 height 70
drag, startPoint x: 355, startPoint y: 251, endPoint x: 482, endPoint y: 330, distance: 150.1
click at [451, 281] on p "Filter by location or staff to view practitioner availability and appointments …" at bounding box center [385, 246] width 158 height 70
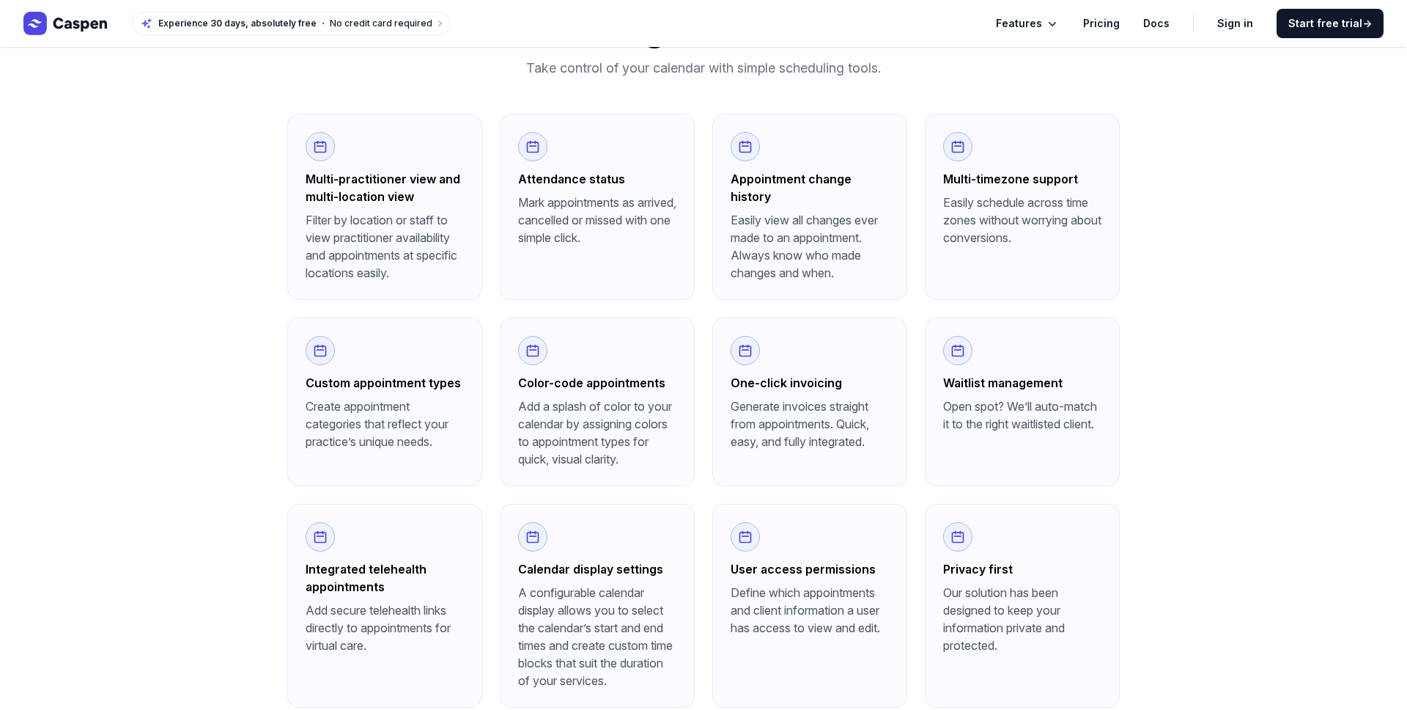
drag, startPoint x: 485, startPoint y: 405, endPoint x: 667, endPoint y: 494, distance: 202.3
click at [666, 494] on div "Multi-practitioner view and multi-location view Filter by location or staff to …" at bounding box center [703, 411] width 833 height 594
drag, startPoint x: 680, startPoint y: 397, endPoint x: 934, endPoint y: 492, distance: 270.9
click at [934, 492] on div "Multi-practitioner view and multi-location view Filter by location or staff to …" at bounding box center [703, 411] width 833 height 594
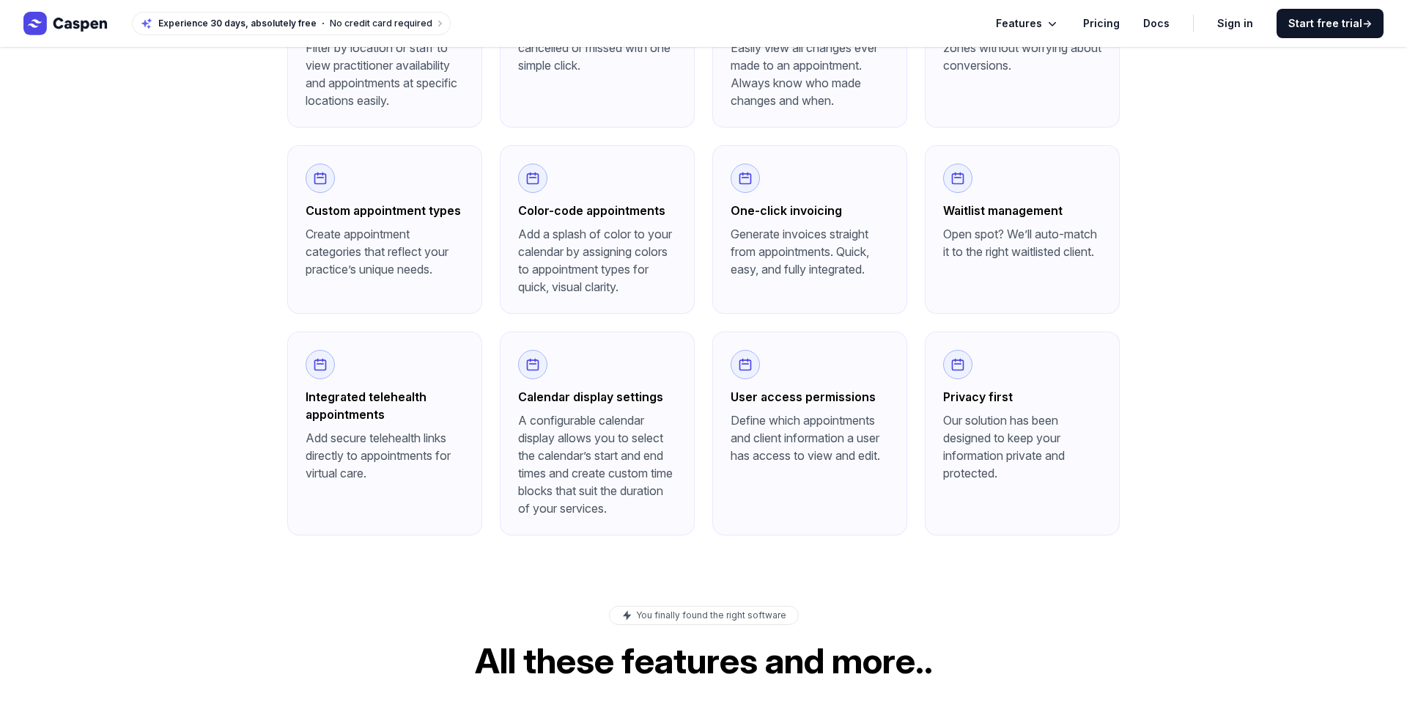
drag, startPoint x: 632, startPoint y: 520, endPoint x: 510, endPoint y: 421, distance: 157.3
click at [510, 421] on div "Calendar display settings A configurable calendar display allows you to select …" at bounding box center [597, 433] width 195 height 204
drag, startPoint x: 793, startPoint y: 418, endPoint x: 976, endPoint y: 507, distance: 203.9
click at [976, 507] on div "Multi-practitioner view and multi-location view Filter by location or staff to …" at bounding box center [703, 238] width 833 height 594
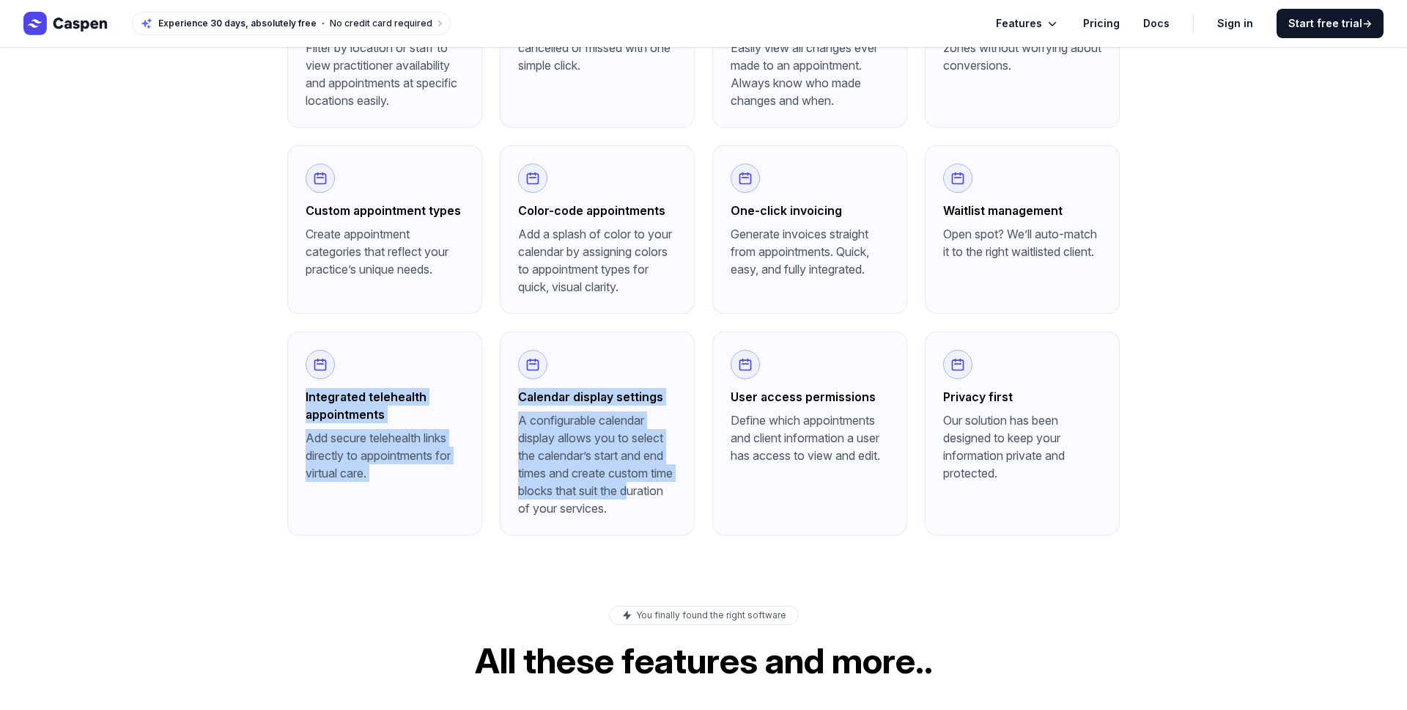
drag, startPoint x: 335, startPoint y: 479, endPoint x: 254, endPoint y: 408, distance: 107.5
click at [254, 408] on div "Stay on top of your calendar Smooth client management, from start to finish Tak…" at bounding box center [703, 168] width 1407 height 804
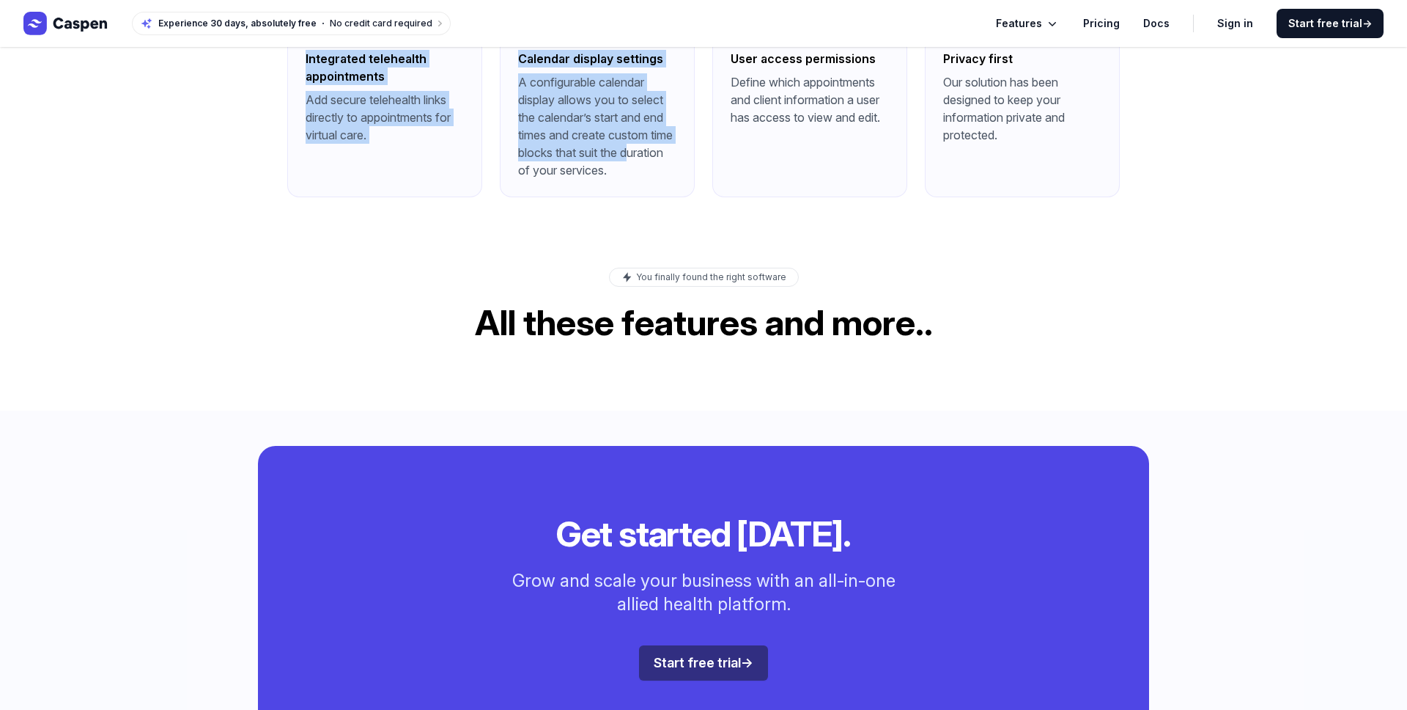
scroll to position [2232, 0]
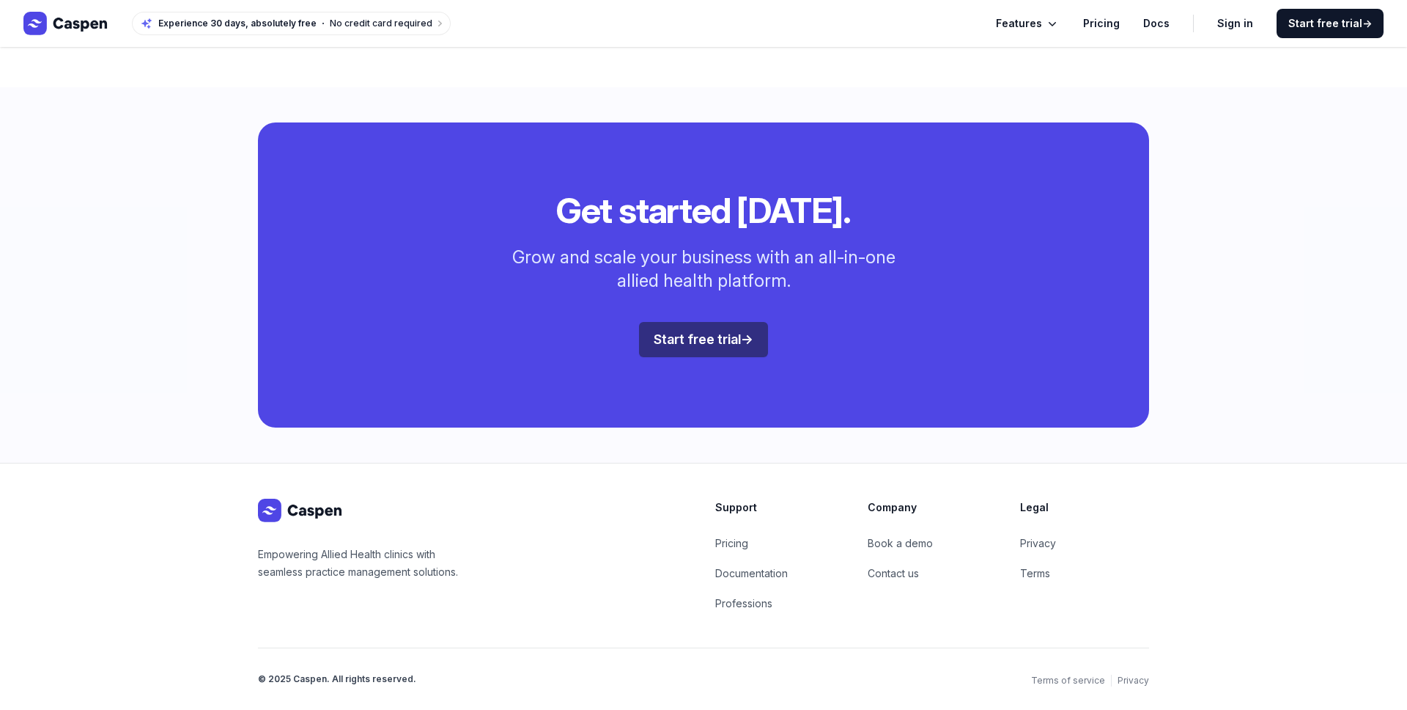
click at [1056, 10] on nav "Experience 30 days, absolutely free No credit card required Features Pricing Do…" at bounding box center [703, 23] width 1407 height 47
click at [1053, 19] on icon "Global" at bounding box center [1052, 23] width 15 height 15
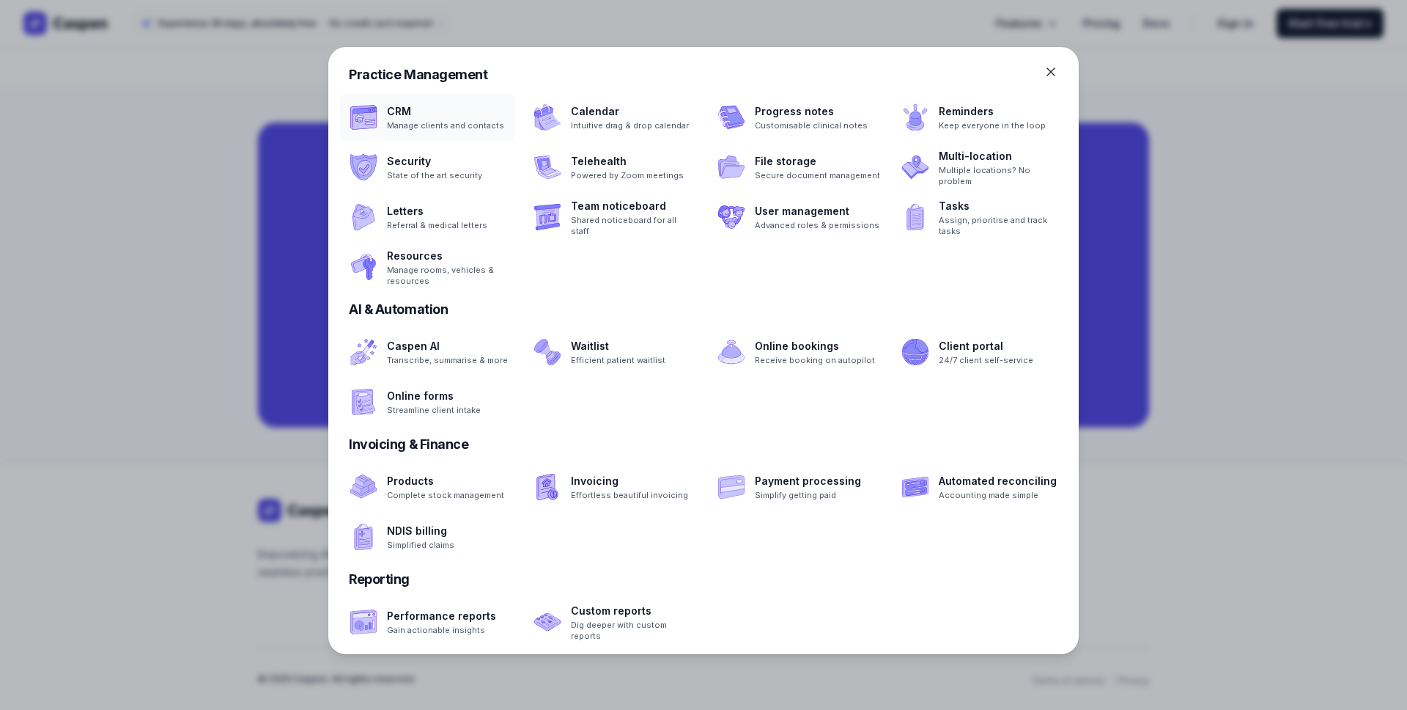
click at [485, 125] on span at bounding box center [427, 117] width 175 height 47
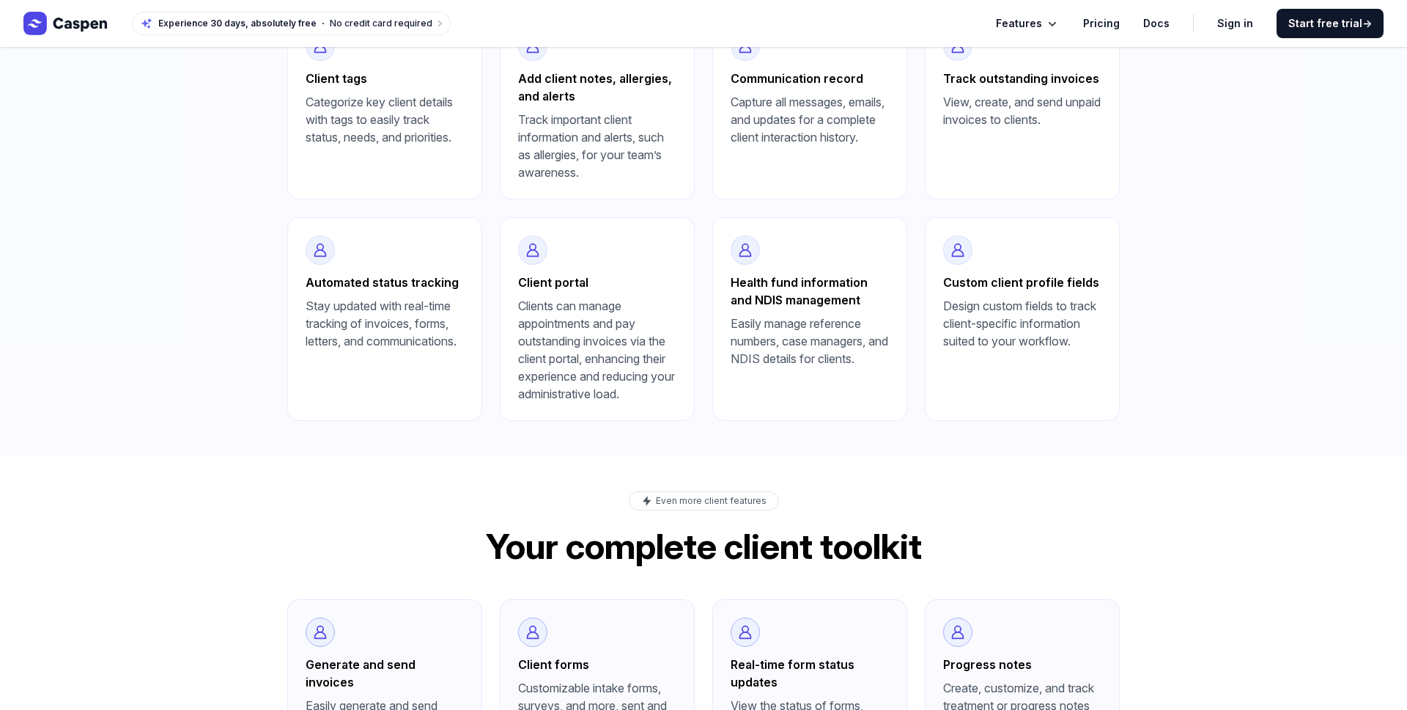
scroll to position [1245, 0]
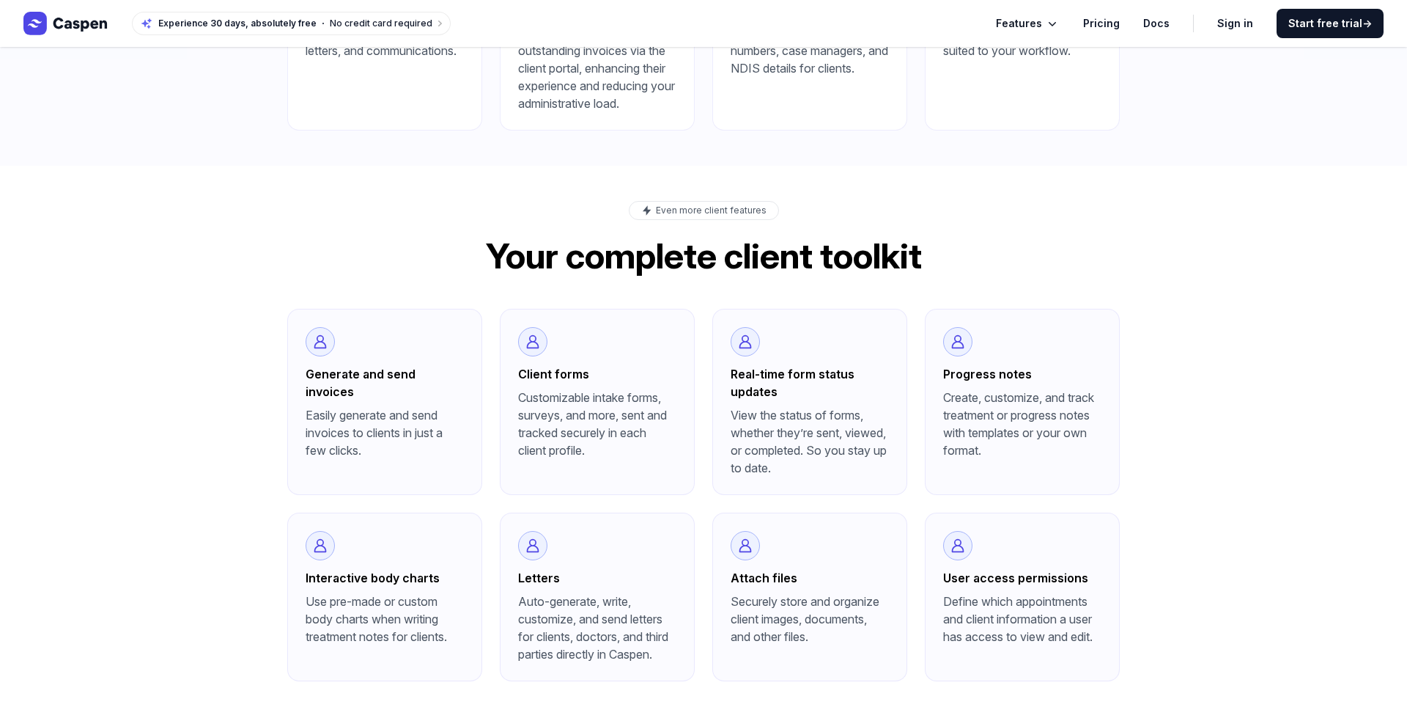
drag, startPoint x: 725, startPoint y: 377, endPoint x: 1072, endPoint y: 633, distance: 431.5
click at [1072, 633] on div "Generate and send invoices Easily generate and send invoices to clients in just…" at bounding box center [703, 495] width 833 height 372
click at [1072, 633] on div "User access permissions Define which appointments and client information a user…" at bounding box center [1022, 596] width 195 height 169
click at [1117, 26] on link "Pricing" at bounding box center [1101, 24] width 37 height 18
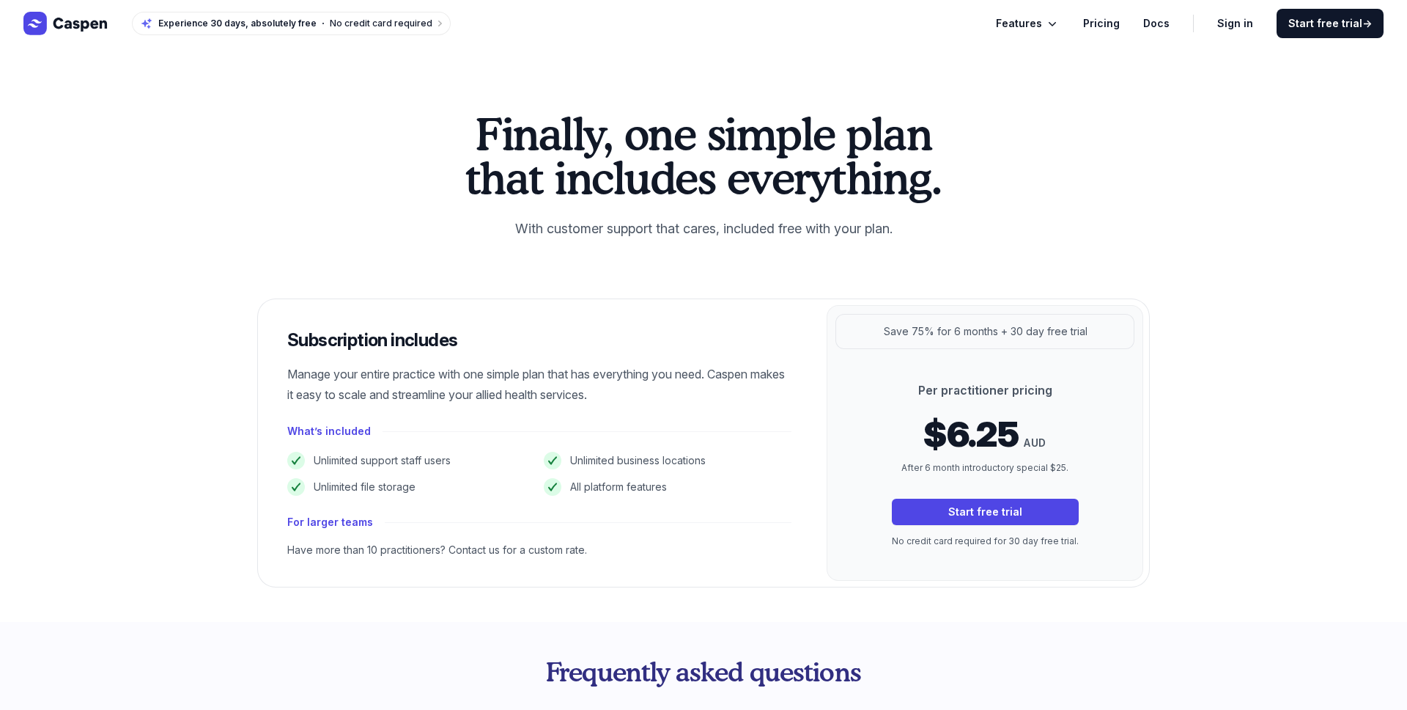
drag, startPoint x: 797, startPoint y: 329, endPoint x: 1259, endPoint y: 360, distance: 463.5
click at [1259, 360] on div "Finally, one simple plan that includes everything. With customer support that c…" at bounding box center [703, 334] width 1407 height 575
drag, startPoint x: 633, startPoint y: 566, endPoint x: 213, endPoint y: 337, distance: 478.2
click at [213, 337] on div "Finally, one simple plan that includes everything. With customer support that c…" at bounding box center [703, 334] width 1407 height 575
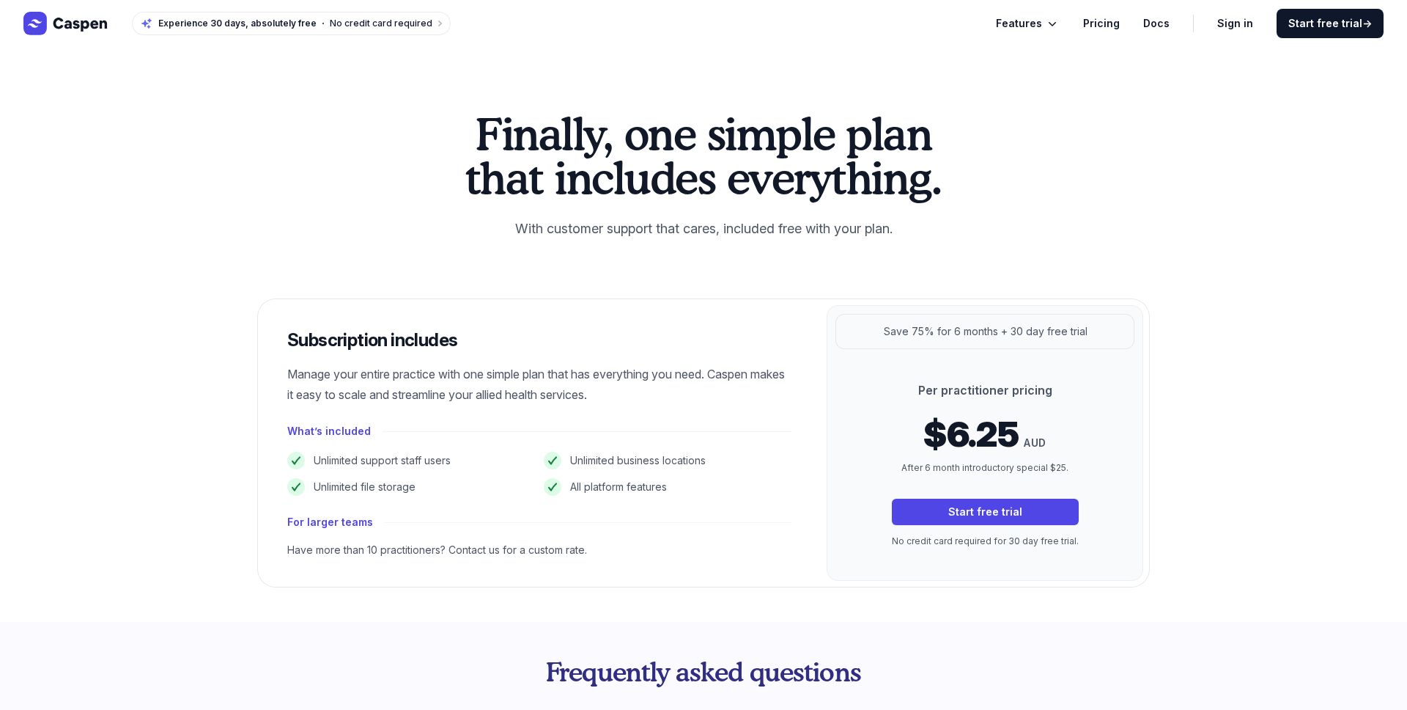
click at [213, 337] on div "Finally, one simple plan that includes everything. With customer support that c…" at bounding box center [703, 334] width 1407 height 575
drag, startPoint x: 246, startPoint y: 328, endPoint x: 627, endPoint y: 584, distance: 459.5
click at [627, 584] on div "Finally, one simple plan that includes everything. With customer support that c…" at bounding box center [704, 348] width 938 height 475
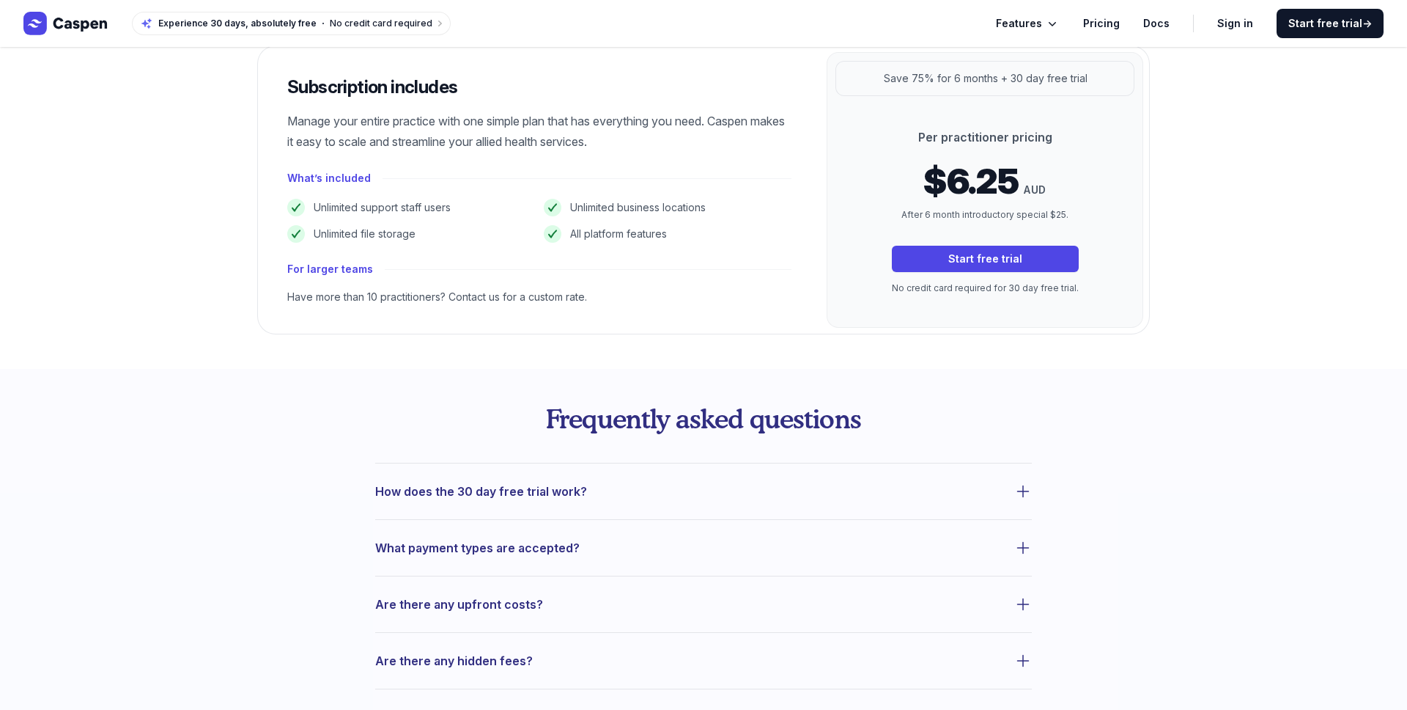
click at [602, 486] on button "How does the 30 day free trial work?" at bounding box center [703, 491] width 657 height 21
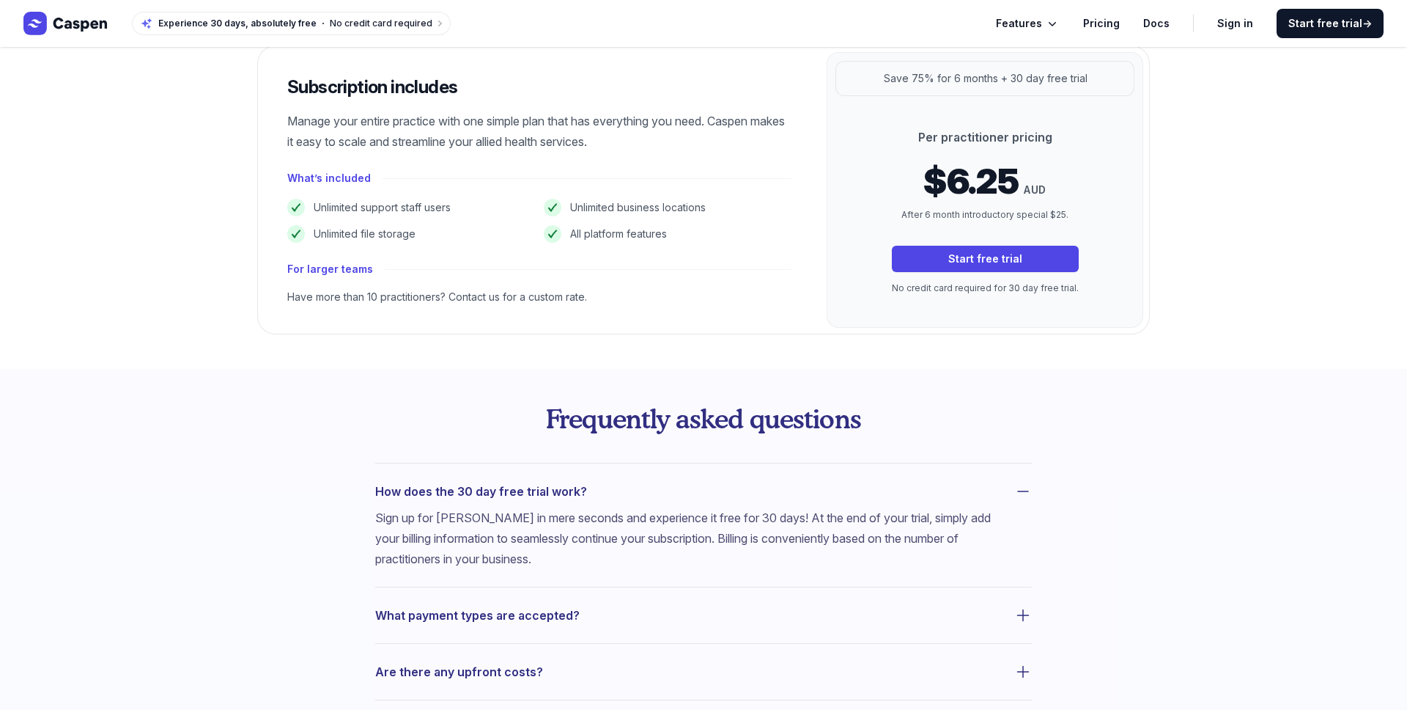
click at [602, 486] on button "How does the 30 day free trial work?" at bounding box center [703, 491] width 657 height 21
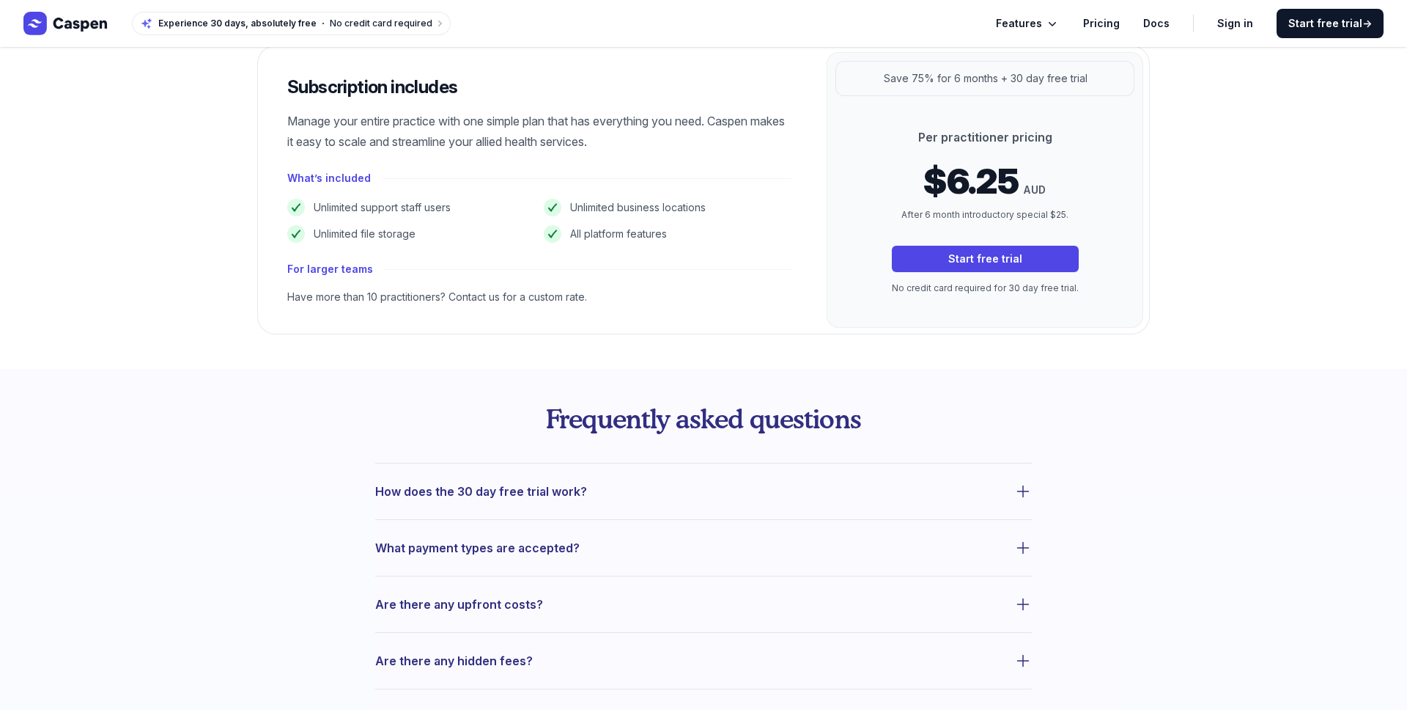
scroll to position [13, 0]
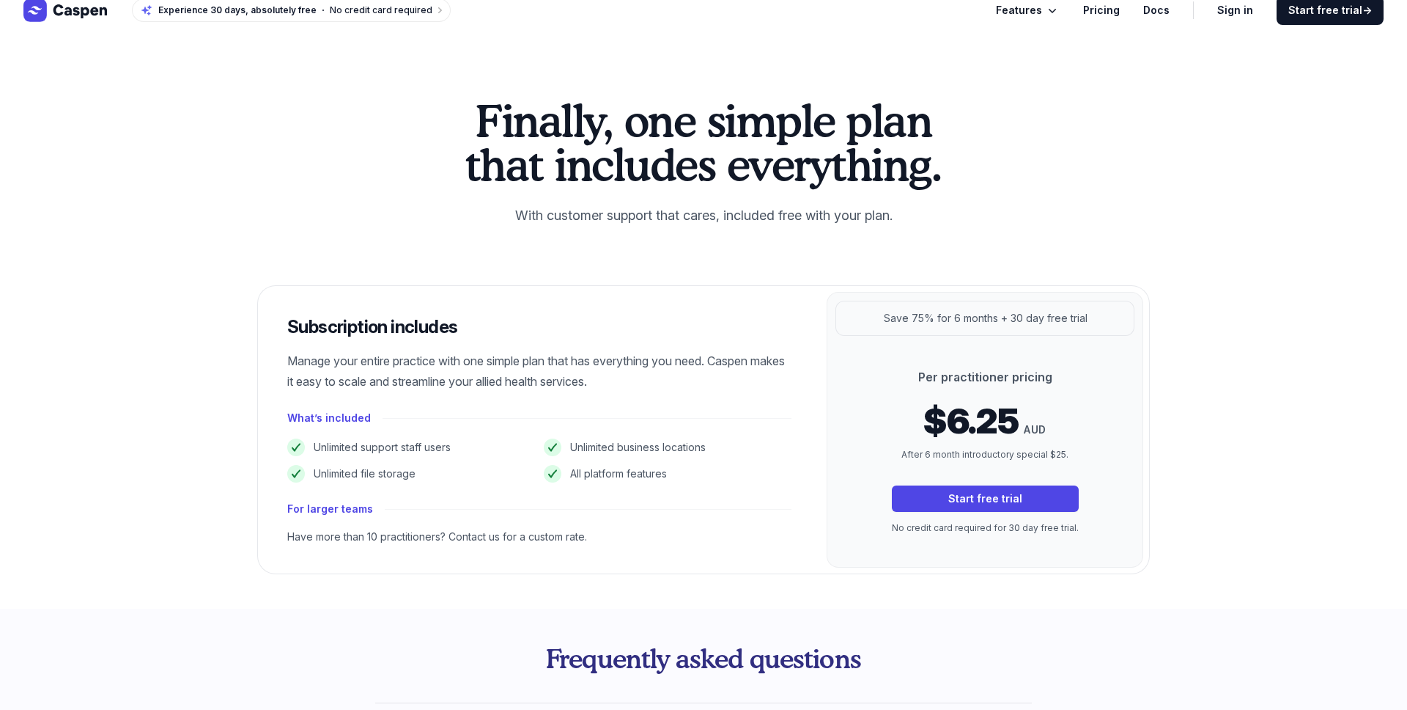
click at [532, 487] on div "Subscription includes Manage your entire practice with one simple plan that has…" at bounding box center [539, 429] width 563 height 287
click at [316, 514] on h4 "For larger teams" at bounding box center [330, 509] width 86 height 18
click at [314, 514] on h4 "For larger teams" at bounding box center [330, 509] width 86 height 18
click at [317, 533] on div "Have more than 10 practitioners? Contact us for a custom rate." at bounding box center [539, 536] width 504 height 15
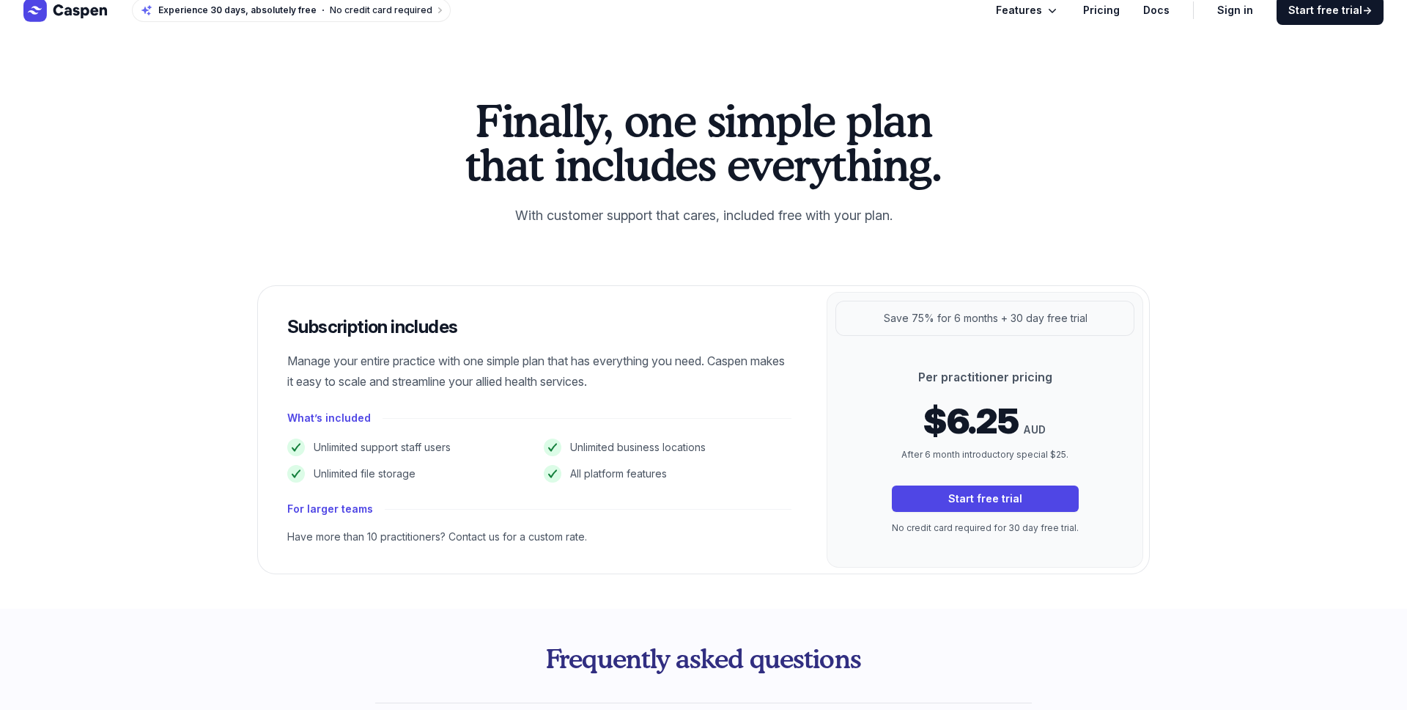
click at [310, 536] on div "Have more than 10 practitioners? Contact us for a custom rate." at bounding box center [539, 536] width 504 height 15
click at [310, 537] on div "Have more than 10 practitioners? Contact us for a custom rate." at bounding box center [539, 536] width 504 height 15
drag, startPoint x: 272, startPoint y: 345, endPoint x: 682, endPoint y: 391, distance: 413.1
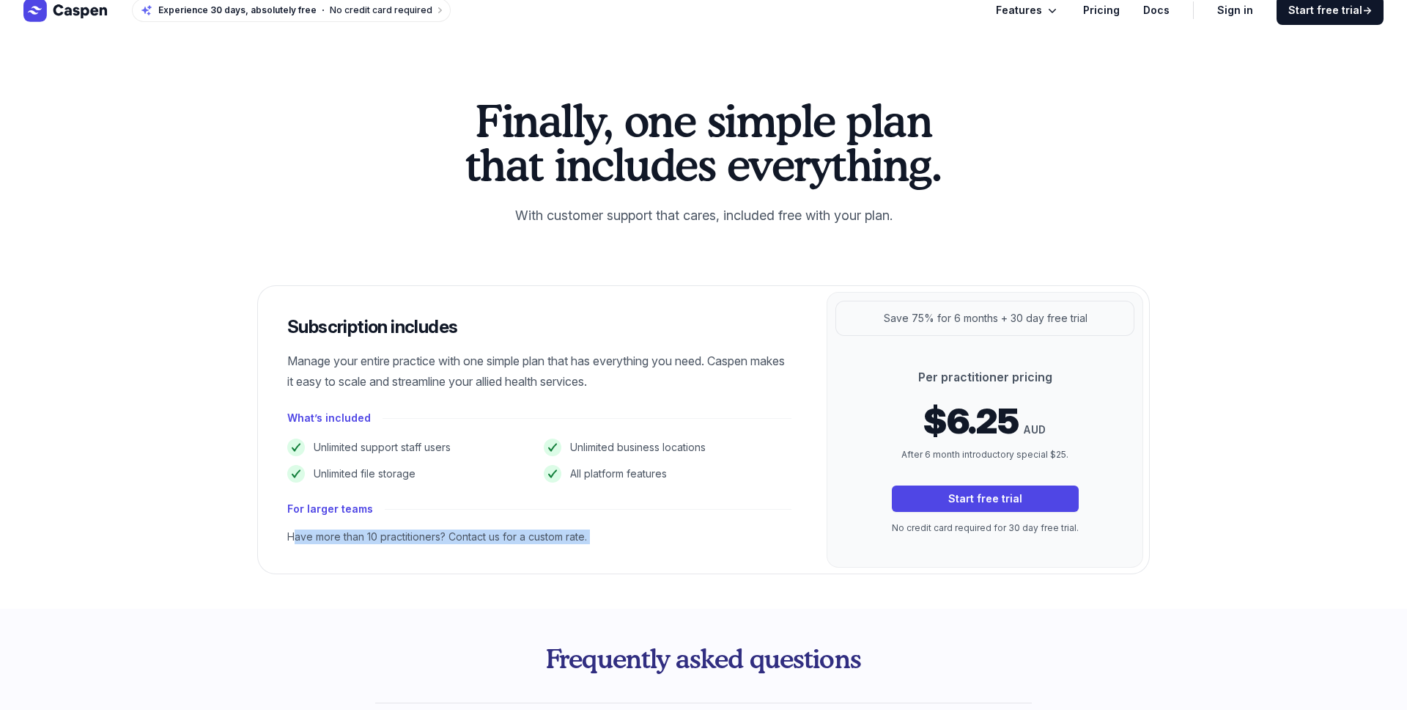
click at [682, 391] on div "Subscription includes Manage your entire practice with one simple plan that has…" at bounding box center [539, 429] width 563 height 287
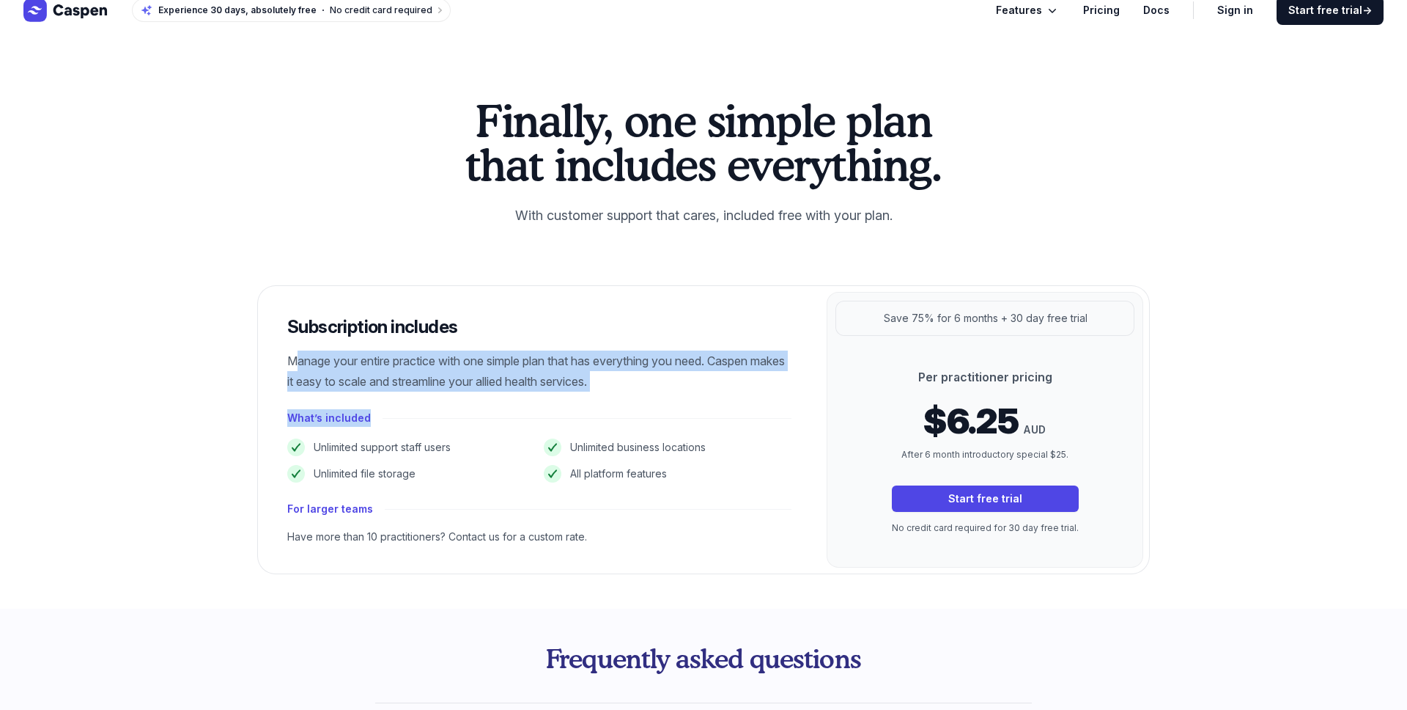
click at [682, 391] on div "Subscription includes Manage your entire practice with one simple plan that has…" at bounding box center [539, 429] width 563 height 287
drag, startPoint x: 670, startPoint y: 388, endPoint x: 166, endPoint y: 311, distance: 510.3
click at [166, 311] on div "Finally, one simple plan that includes everything. With customer support that c…" at bounding box center [703, 321] width 1407 height 575
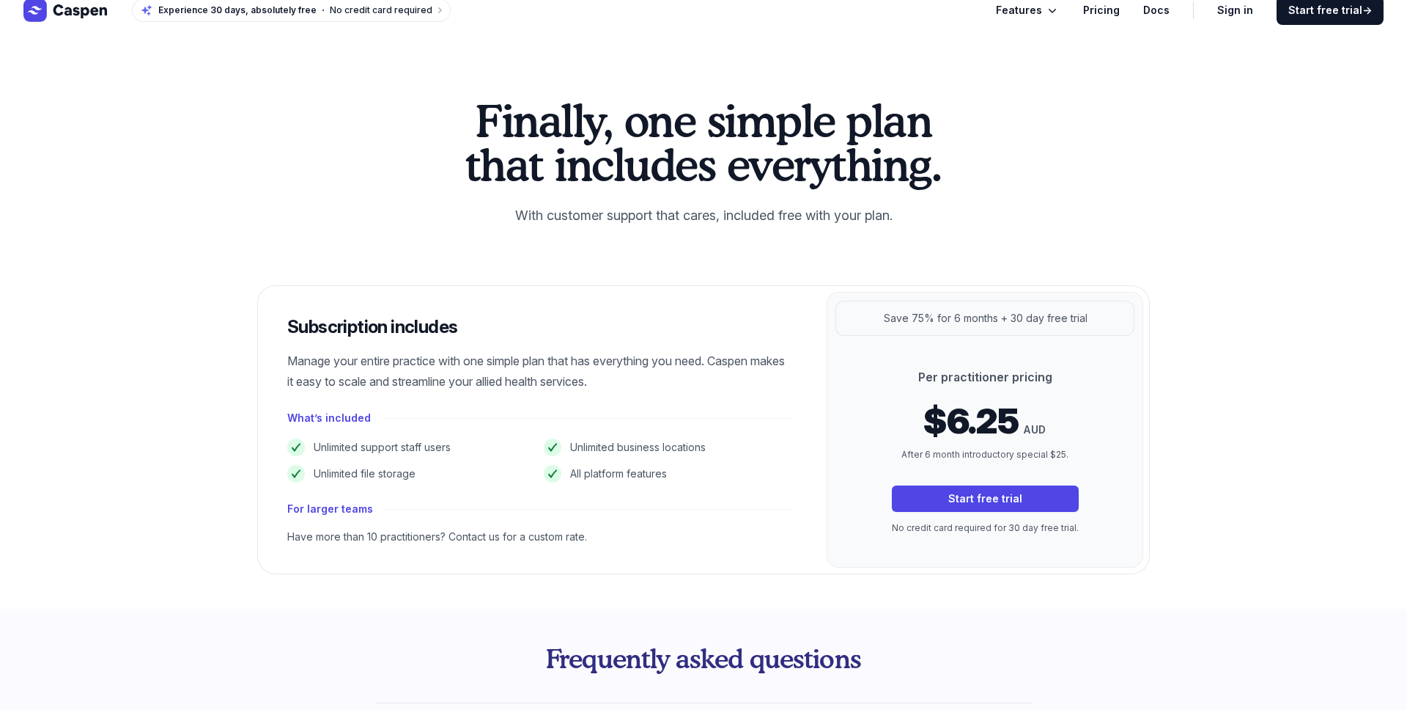
scroll to position [0, 0]
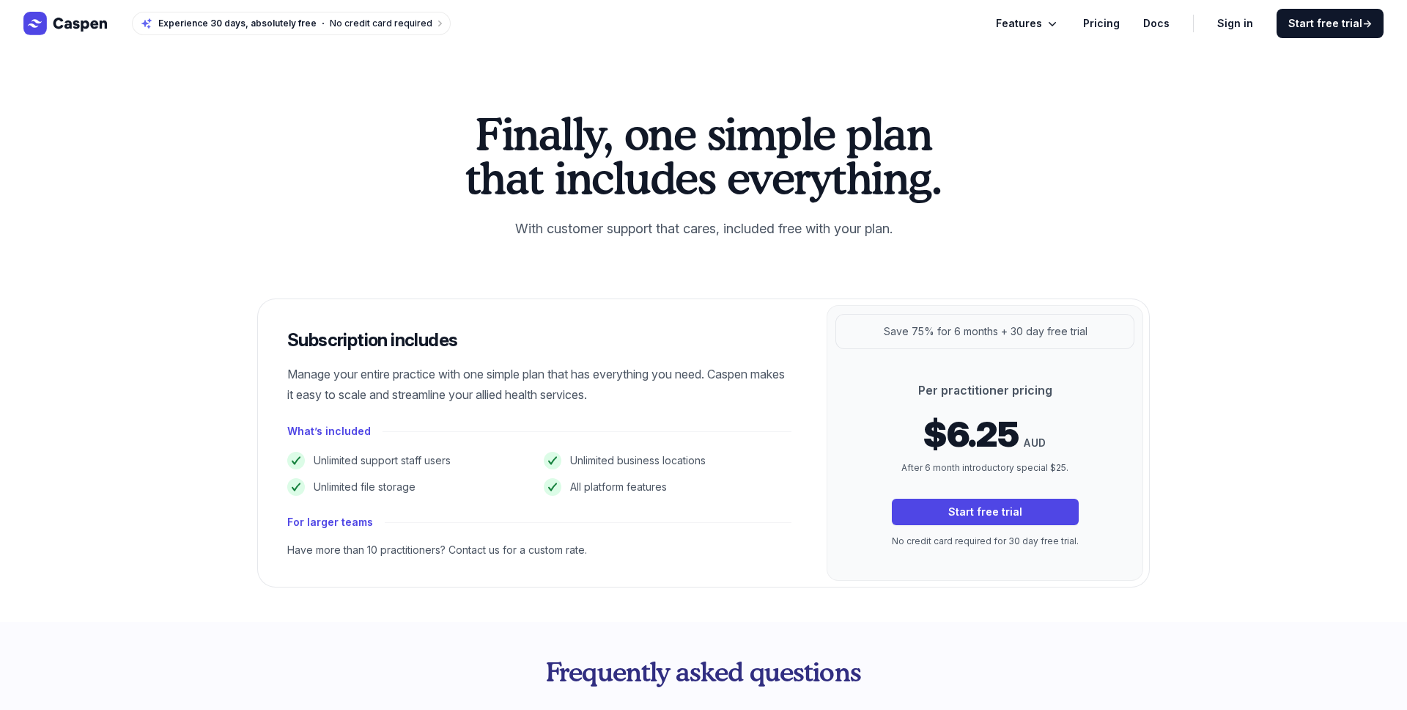
click at [1109, 18] on link "Pricing" at bounding box center [1101, 24] width 37 height 18
click at [1080, 26] on div "Features Pricing Docs" at bounding box center [1083, 24] width 174 height 18
click at [1060, 25] on icon "Global" at bounding box center [1052, 23] width 15 height 15
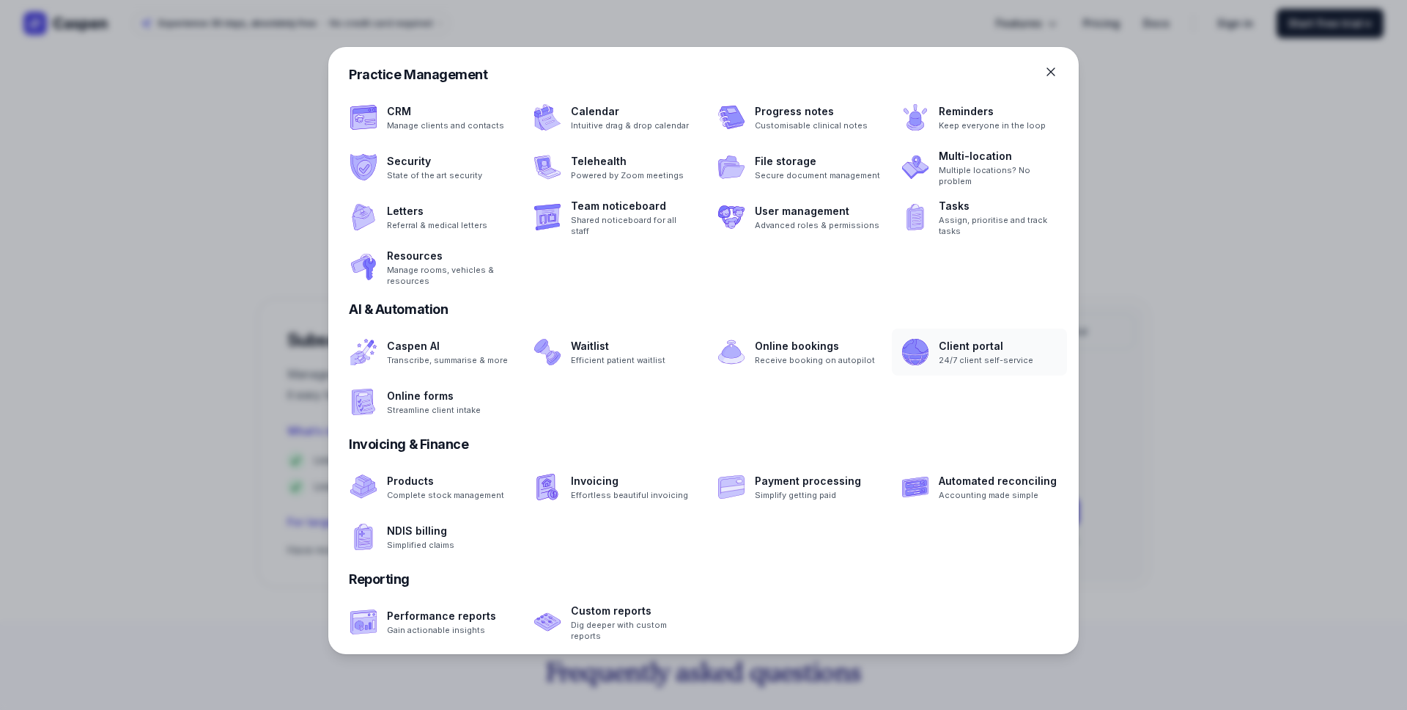
click at [958, 359] on span at bounding box center [979, 351] width 175 height 47
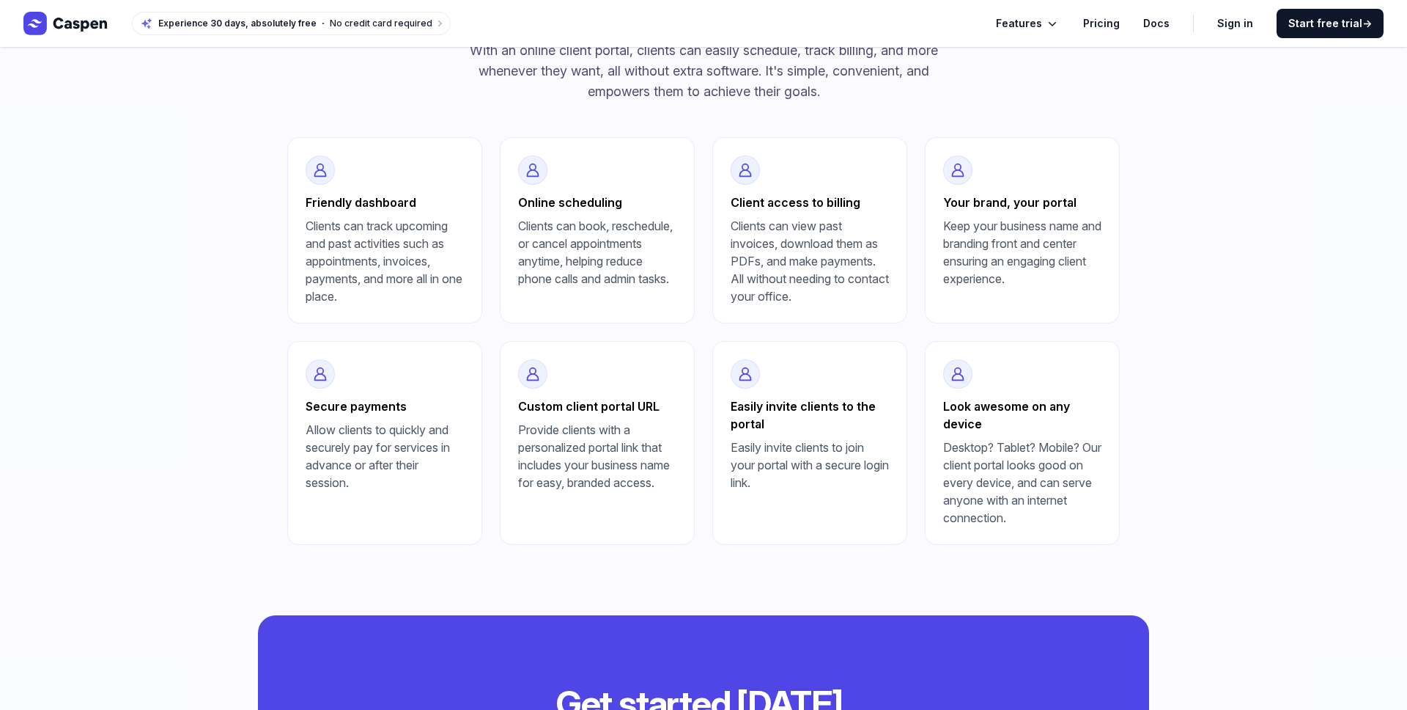
scroll to position [542, 0]
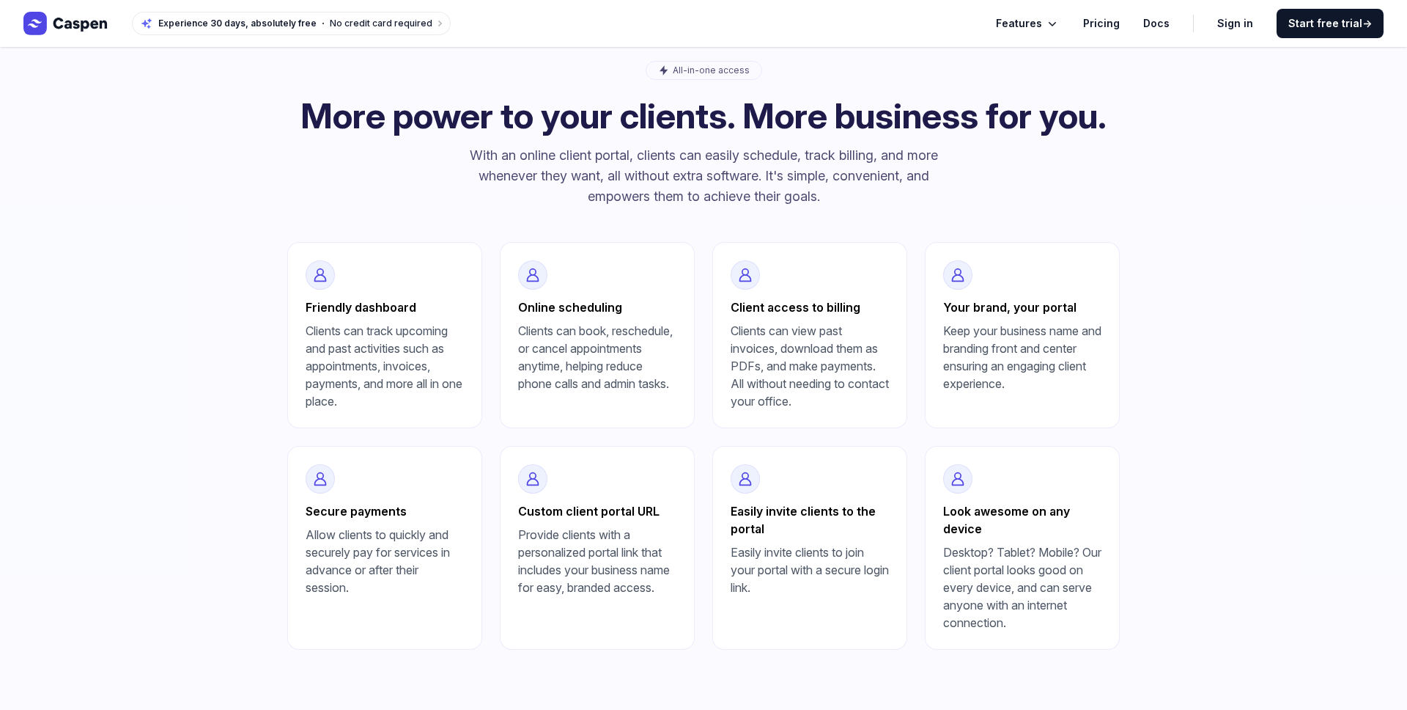
drag, startPoint x: 328, startPoint y: 328, endPoint x: 372, endPoint y: 397, distance: 81.5
click at [372, 397] on div "Friendly dashboard Clients can track upcoming and past activities such as appoi…" at bounding box center [384, 335] width 195 height 186
drag, startPoint x: 513, startPoint y: 306, endPoint x: 621, endPoint y: 417, distance: 155.0
click at [621, 417] on div "Online scheduling Clients can book, reschedule, or cancel appointments anytime,…" at bounding box center [597, 335] width 195 height 186
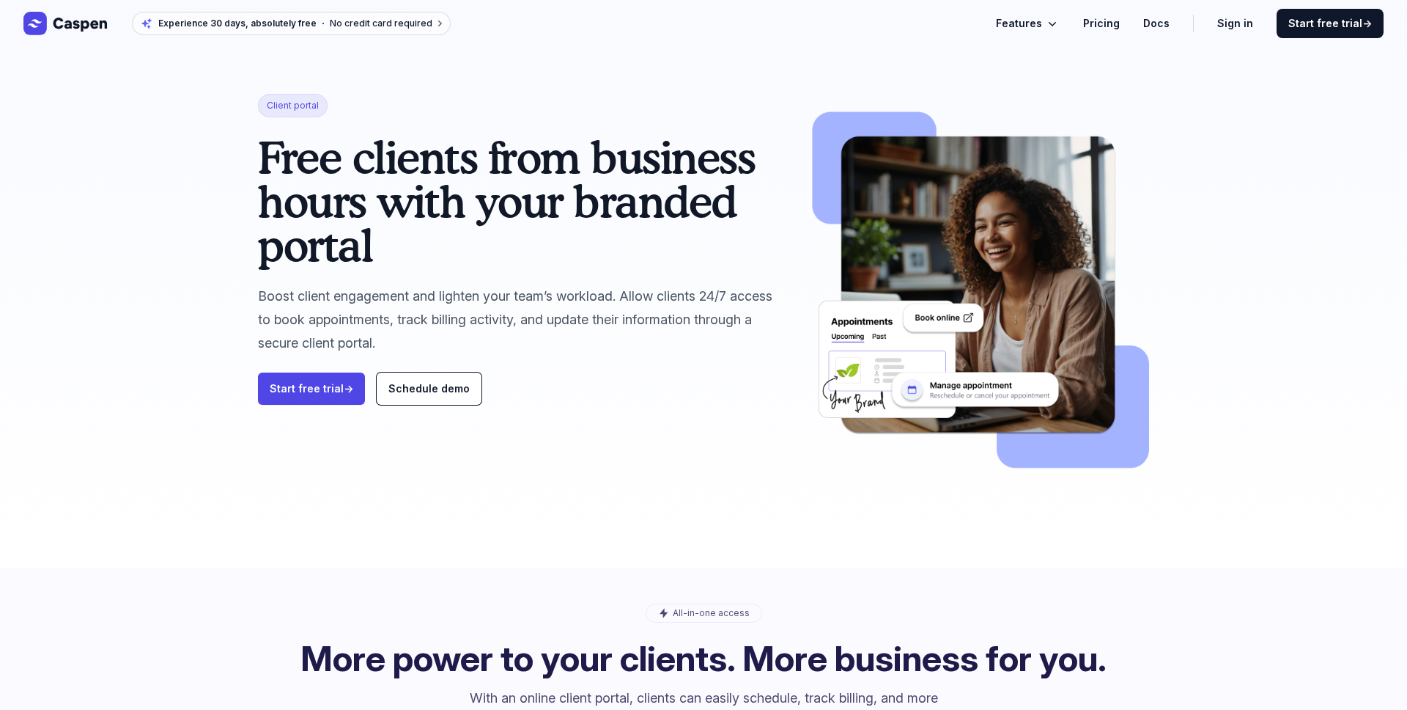
click at [238, 12] on link "Experience 30 days, absolutely free No credit card required" at bounding box center [291, 23] width 319 height 23
click at [92, 18] on icon "Global" at bounding box center [65, 23] width 85 height 23
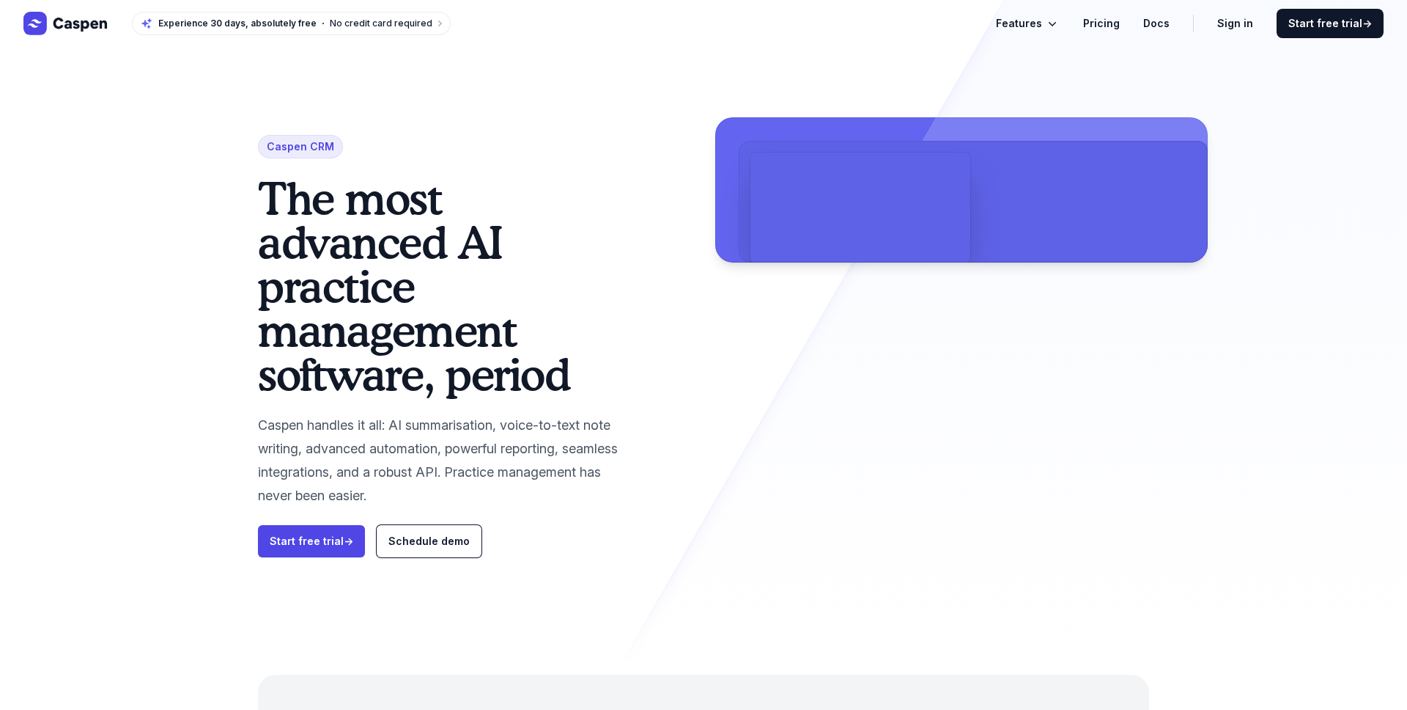
click at [935, 163] on video at bounding box center [861, 207] width 220 height 110
drag, startPoint x: 259, startPoint y: 432, endPoint x: 427, endPoint y: 492, distance: 179.0
click at [427, 492] on div "Caspen CRM The most advanced AI practice management software, period Caspen han…" at bounding box center [704, 337] width 938 height 674
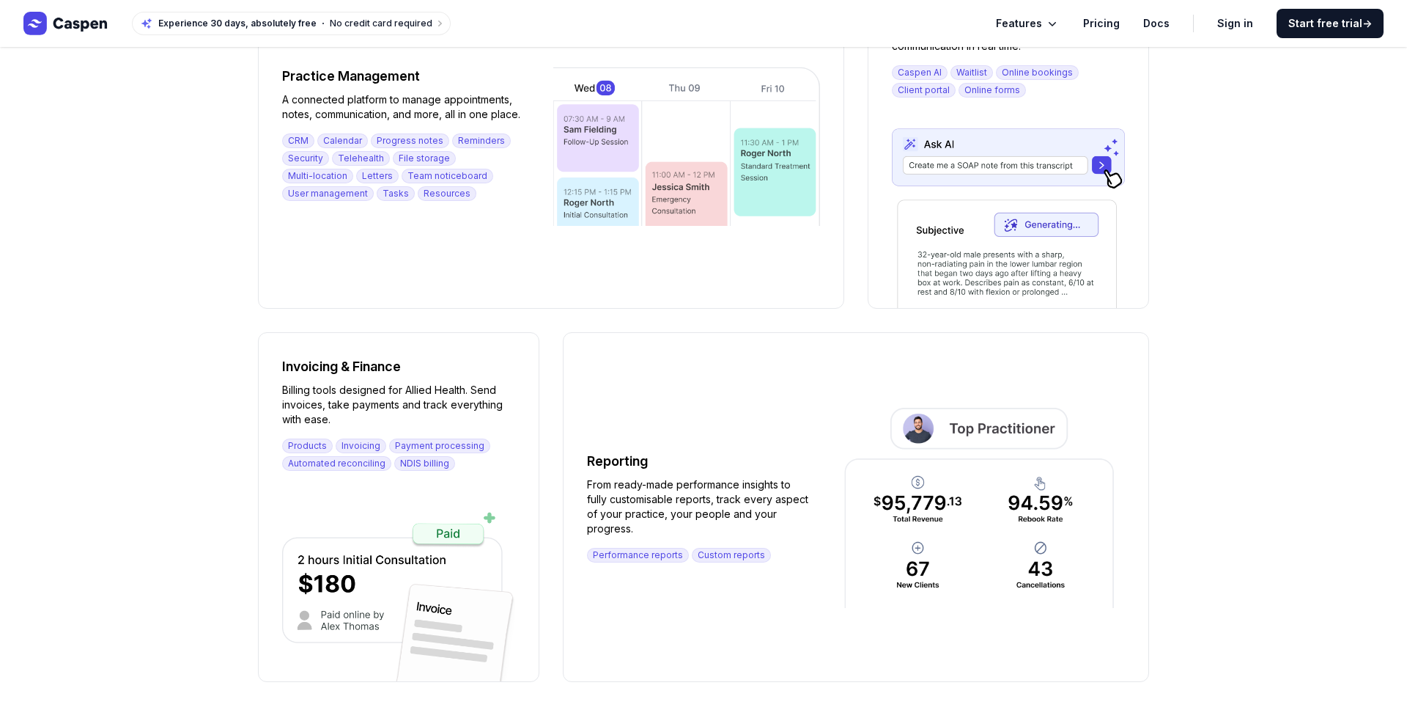
scroll to position [1506, 0]
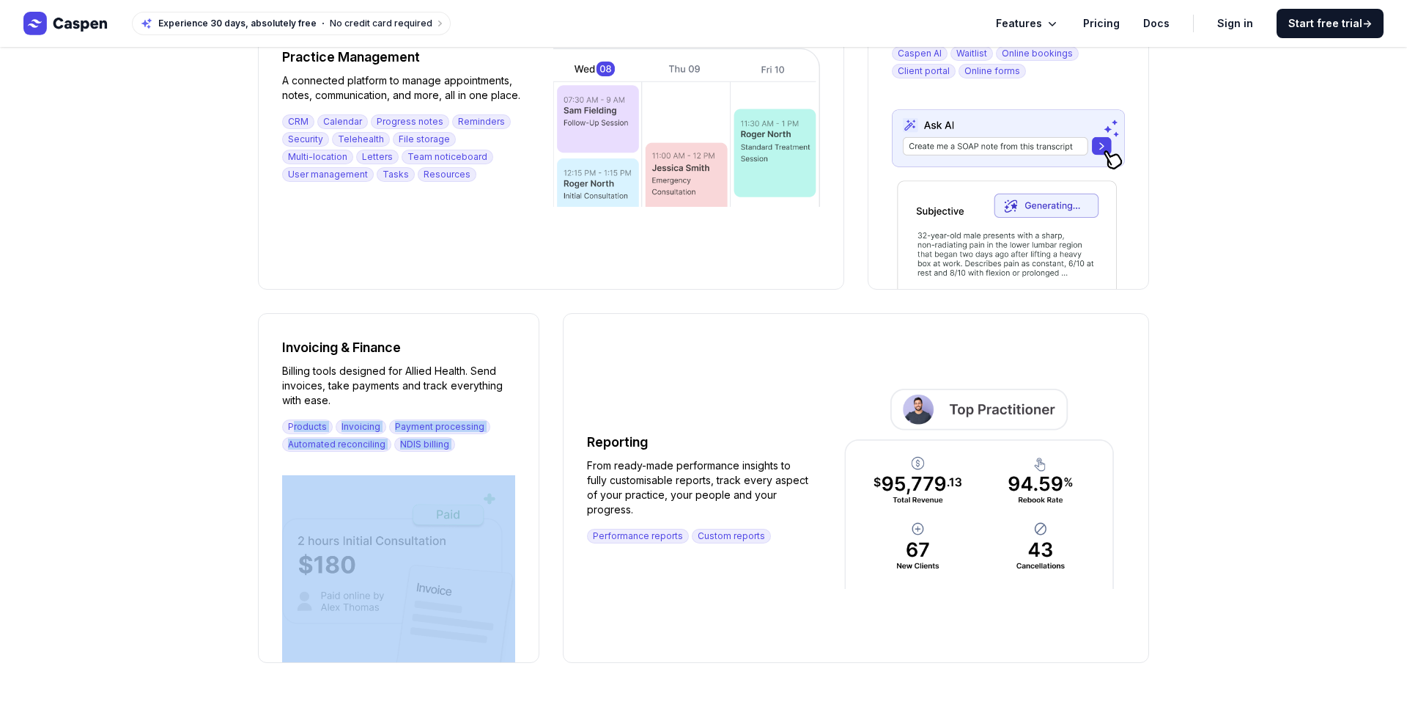
drag, startPoint x: 288, startPoint y: 425, endPoint x: 475, endPoint y: 528, distance: 213.2
click at [475, 528] on div "Invoicing & Finance Billing tools designed for Allied Health. Send invoices, ta…" at bounding box center [399, 488] width 280 height 348
click at [475, 528] on img at bounding box center [398, 568] width 233 height 187
click at [478, 484] on img at bounding box center [398, 568] width 233 height 187
click at [484, 429] on div "Products Invoicing Payment processing Automated reconciling NDIS billing" at bounding box center [398, 435] width 233 height 32
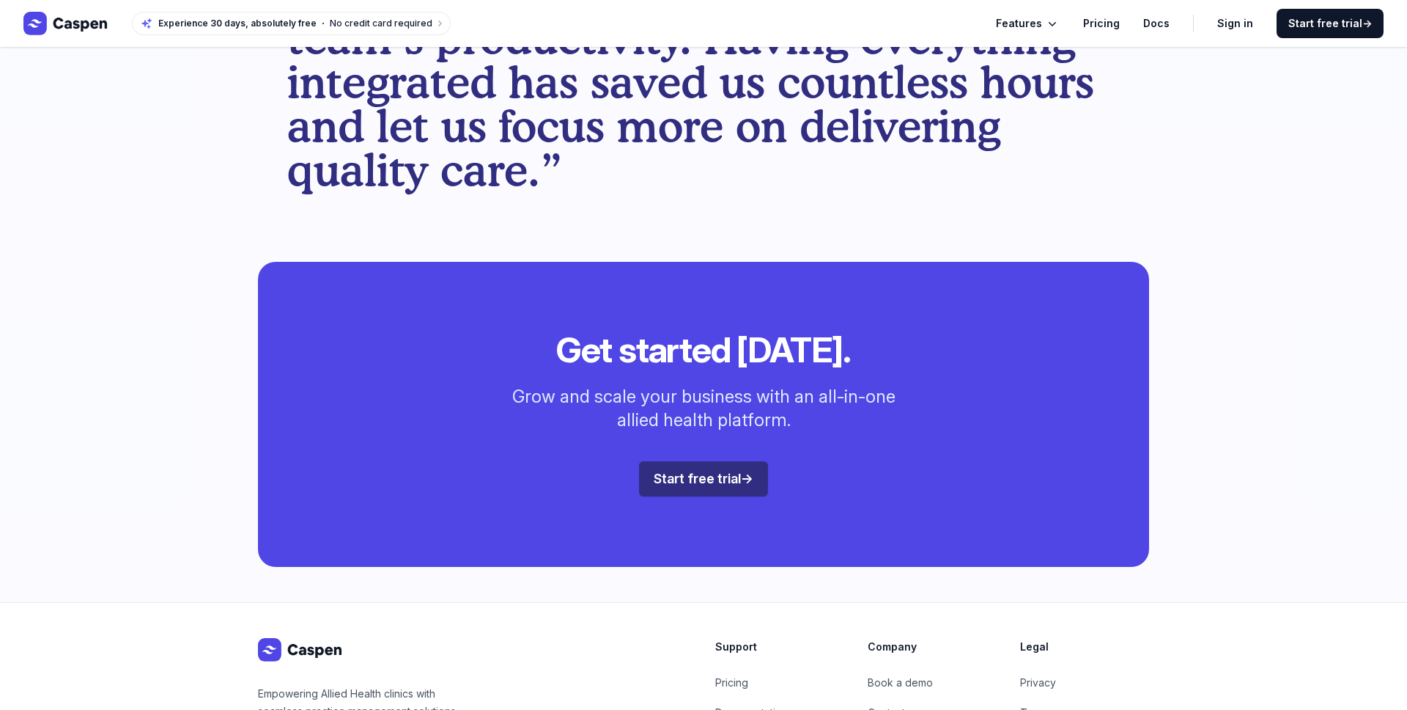
scroll to position [3876, 0]
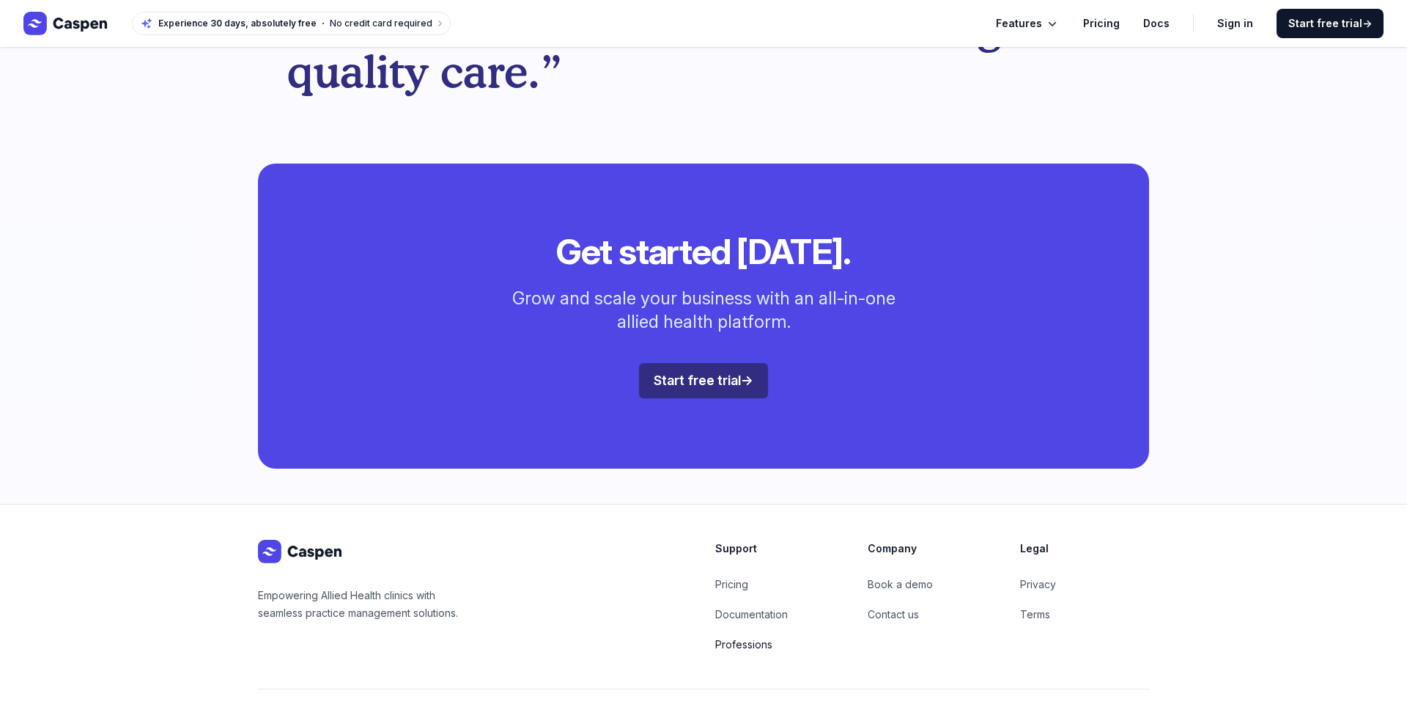
click at [761, 638] on link "Professions" at bounding box center [743, 644] width 57 height 12
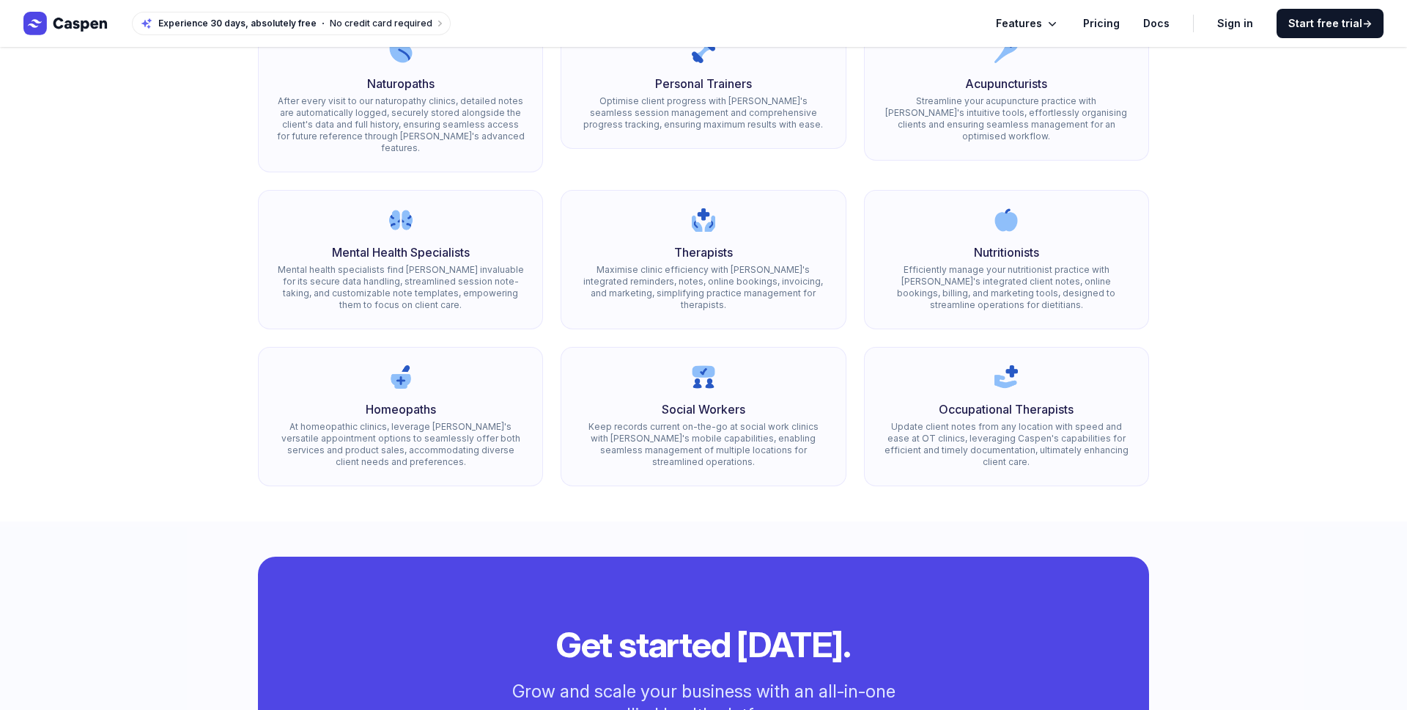
scroll to position [964, 0]
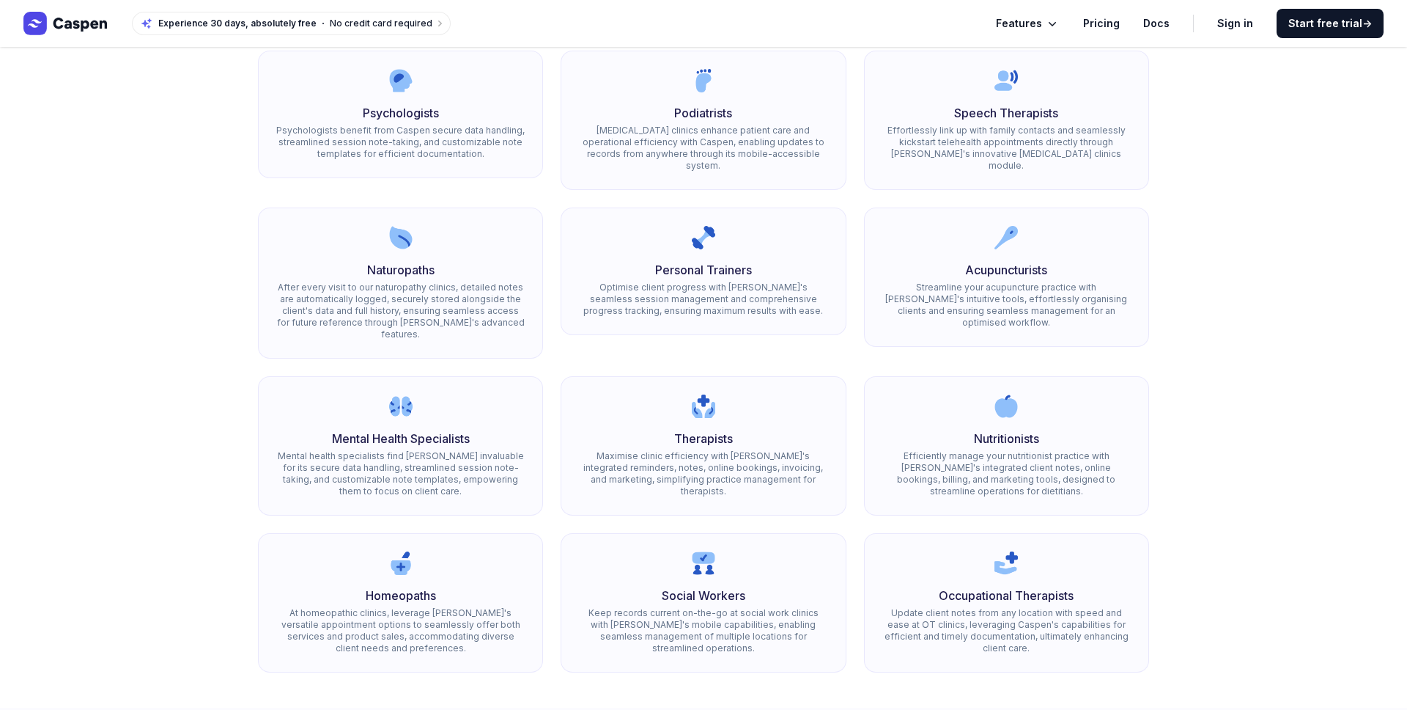
click at [65, 30] on icon "Global" at bounding box center [65, 23] width 85 height 23
